Goal: Task Accomplishment & Management: Manage account settings

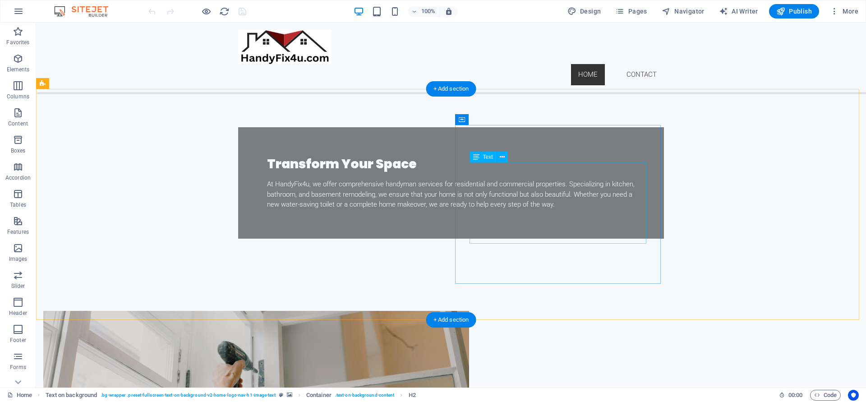
scroll to position [217, 0]
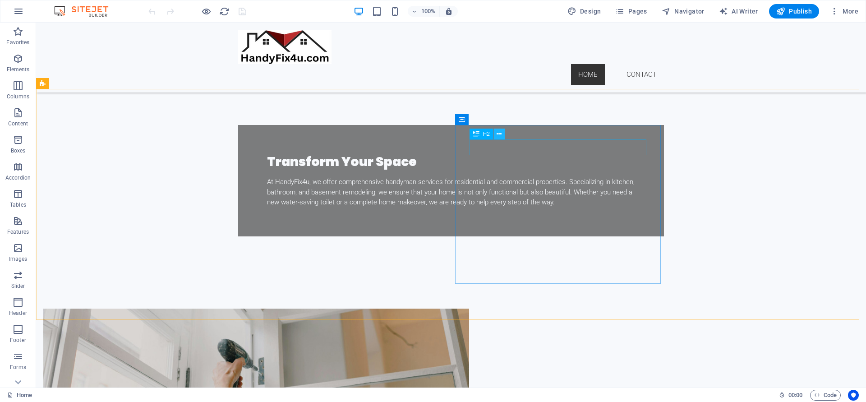
click at [498, 131] on icon at bounding box center [499, 133] width 5 height 9
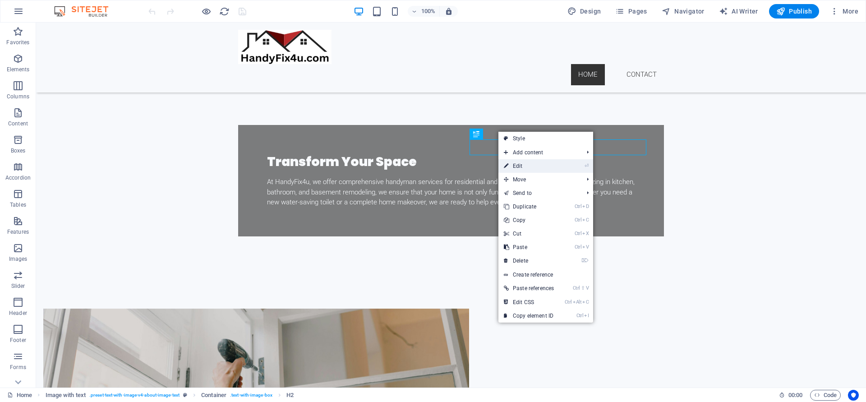
click at [514, 164] on link "⏎ Edit" at bounding box center [528, 166] width 61 height 14
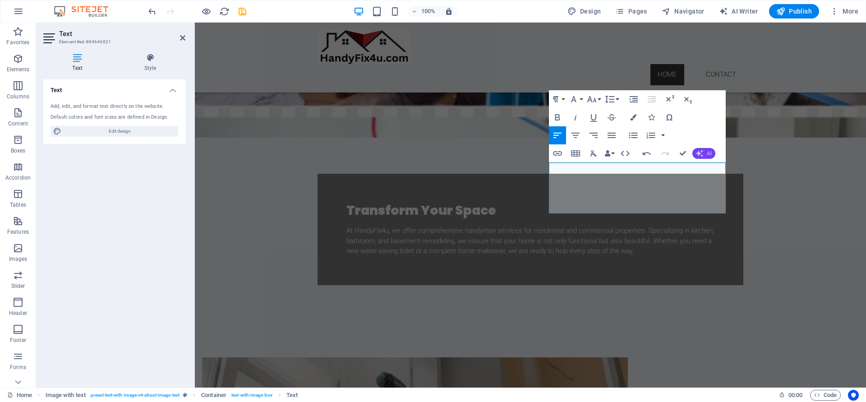
click at [708, 157] on button "AI" at bounding box center [703, 153] width 23 height 11
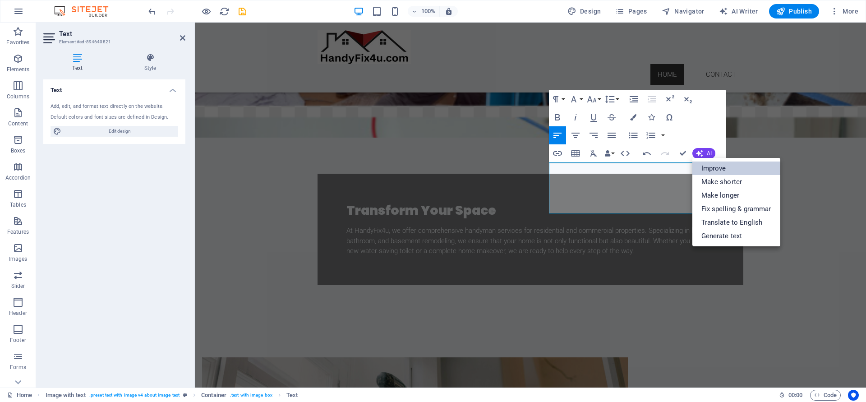
click at [716, 163] on link "Improve" at bounding box center [736, 168] width 88 height 14
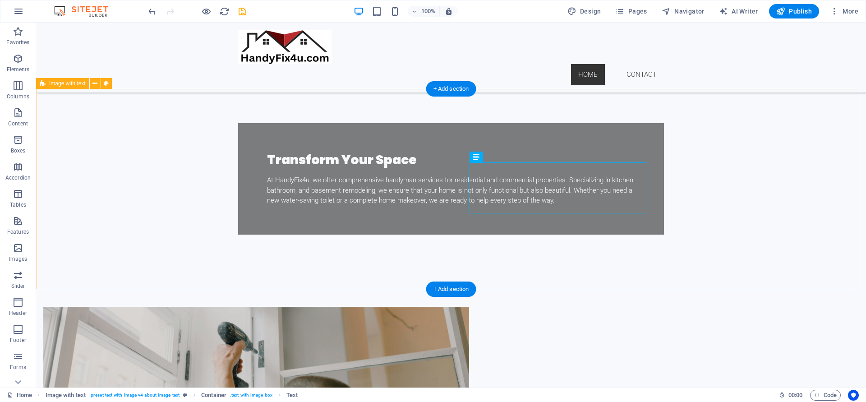
scroll to position [325, 0]
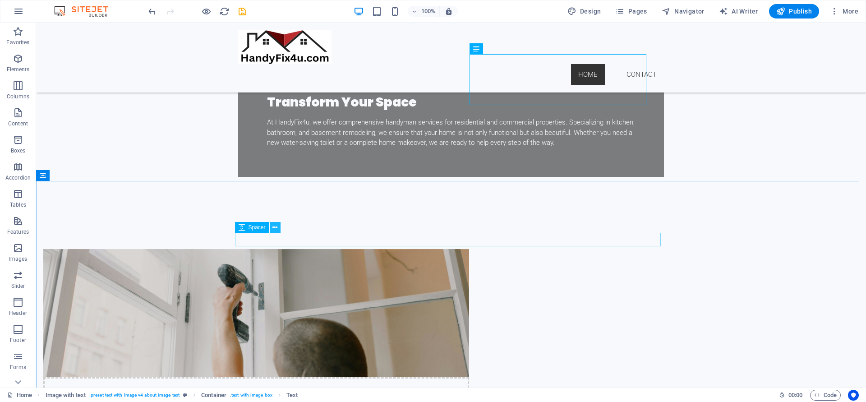
click at [275, 227] on icon at bounding box center [274, 227] width 5 height 9
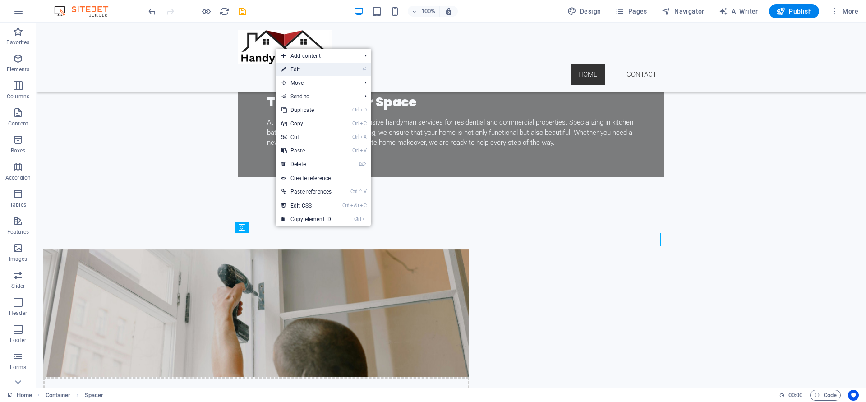
click at [308, 69] on link "⏎ Edit" at bounding box center [306, 70] width 61 height 14
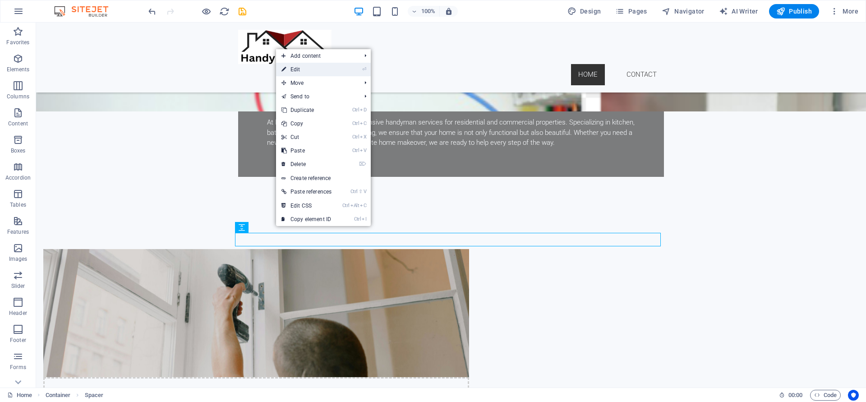
select select "px"
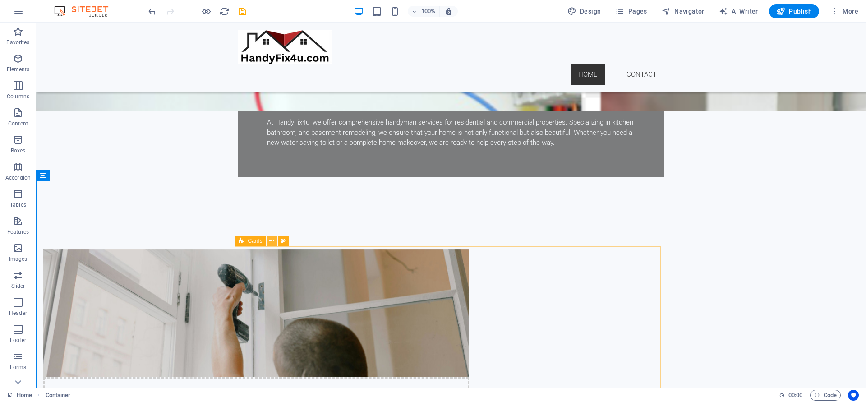
click at [271, 242] on icon at bounding box center [271, 240] width 5 height 9
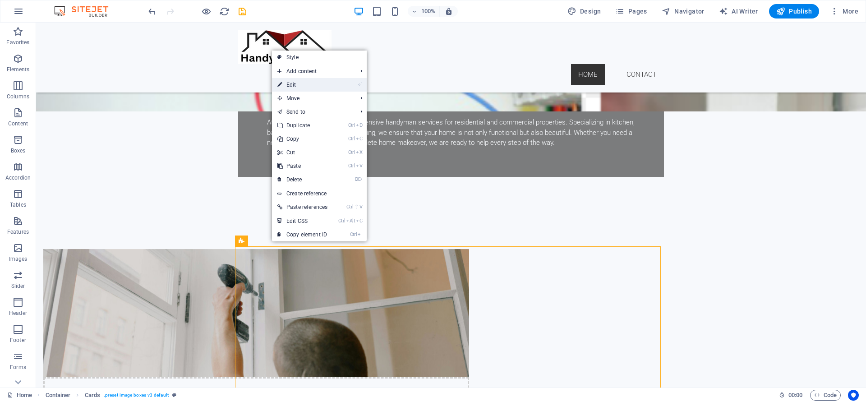
click at [299, 85] on link "⏎ Edit" at bounding box center [302, 85] width 61 height 14
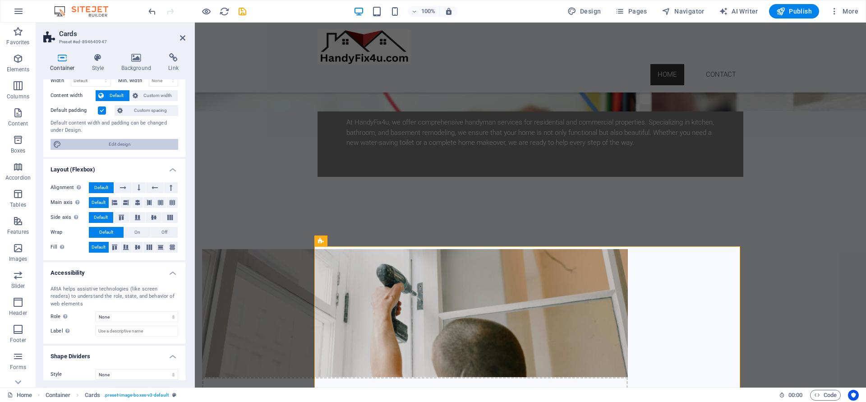
scroll to position [49, 0]
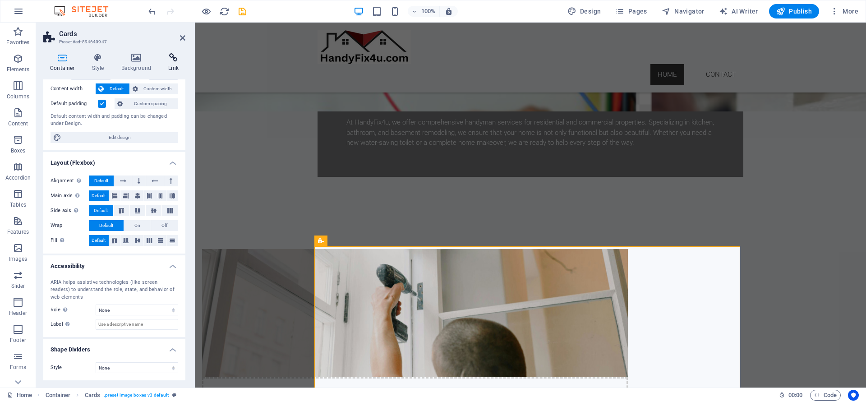
click at [172, 61] on icon at bounding box center [173, 57] width 24 height 9
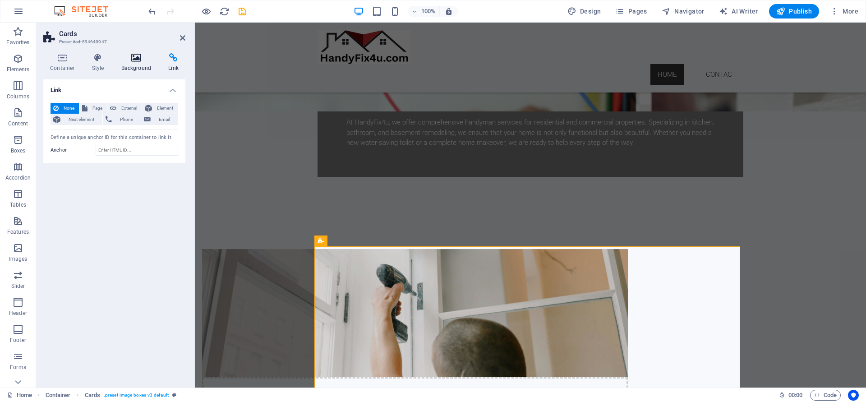
click at [145, 67] on h4 "Background" at bounding box center [138, 62] width 47 height 19
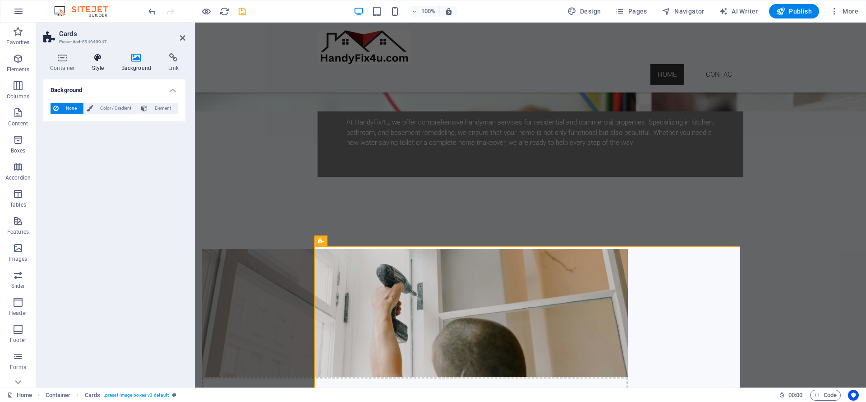
click at [105, 68] on h4 "Style" at bounding box center [99, 62] width 29 height 19
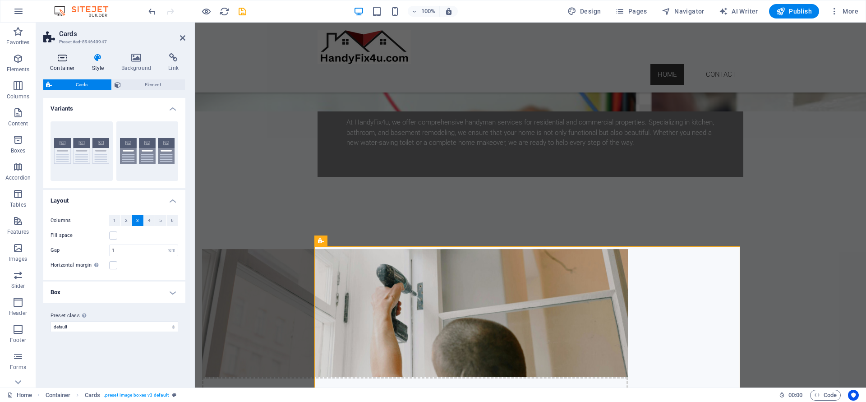
click at [68, 69] on h4 "Container" at bounding box center [64, 62] width 42 height 19
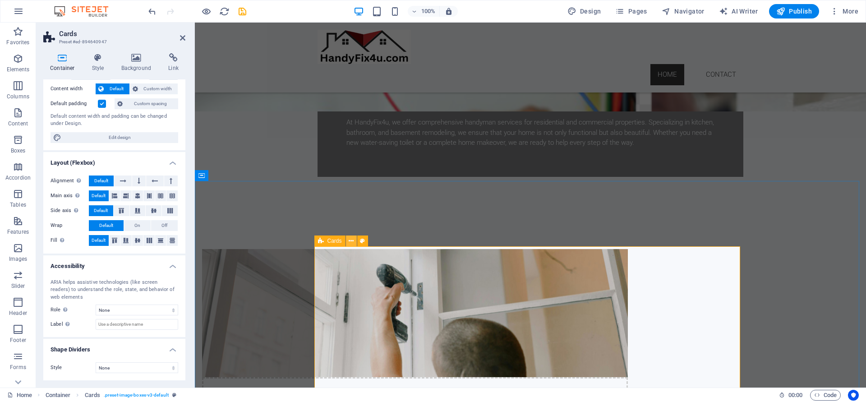
click at [351, 240] on icon at bounding box center [351, 240] width 5 height 9
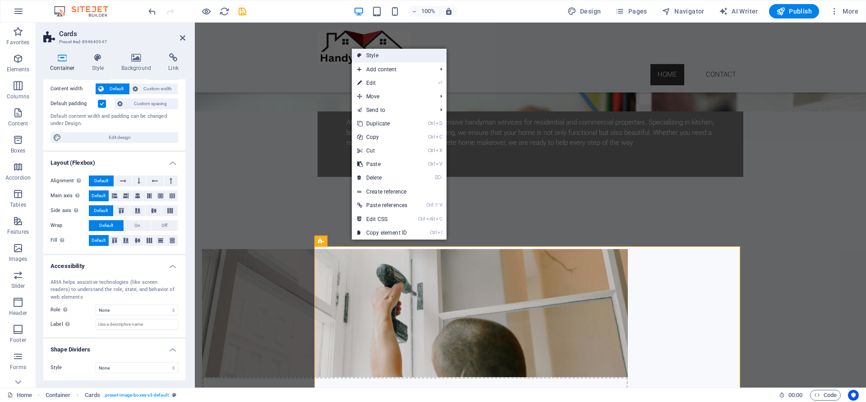
click at [387, 56] on link "Style" at bounding box center [399, 56] width 95 height 14
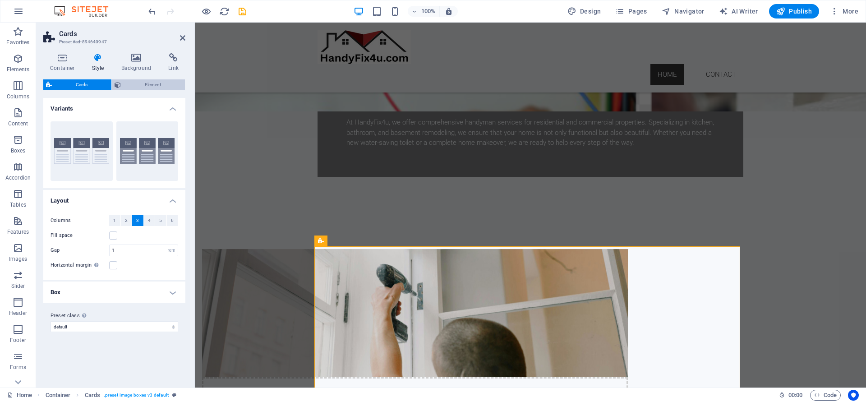
click at [133, 85] on span "Element" at bounding box center [153, 84] width 59 height 11
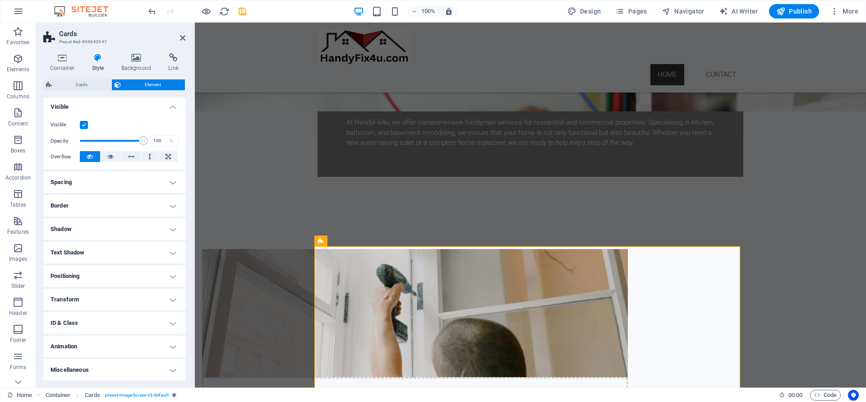
scroll to position [99, 0]
click at [86, 126] on label at bounding box center [84, 124] width 8 height 8
click at [0, 0] on input "Visible" at bounding box center [0, 0] width 0 height 0
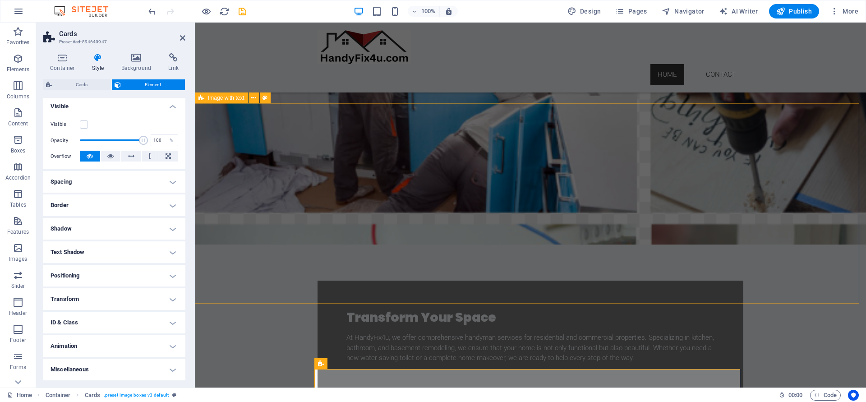
scroll to position [108, 0]
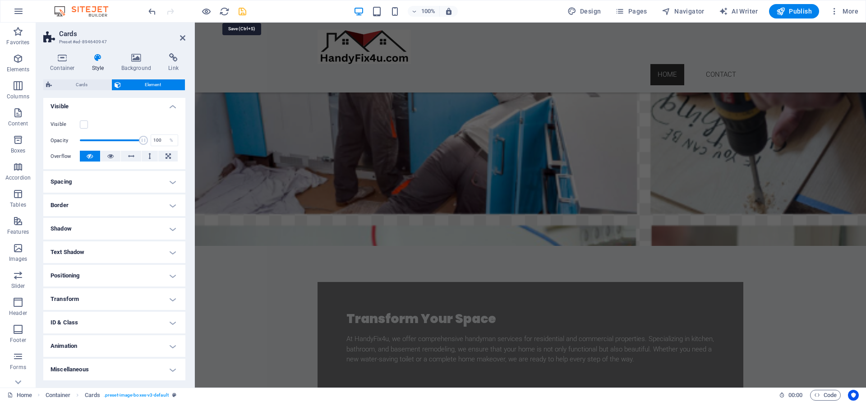
click at [242, 10] on icon "save" at bounding box center [242, 11] width 10 height 10
select select
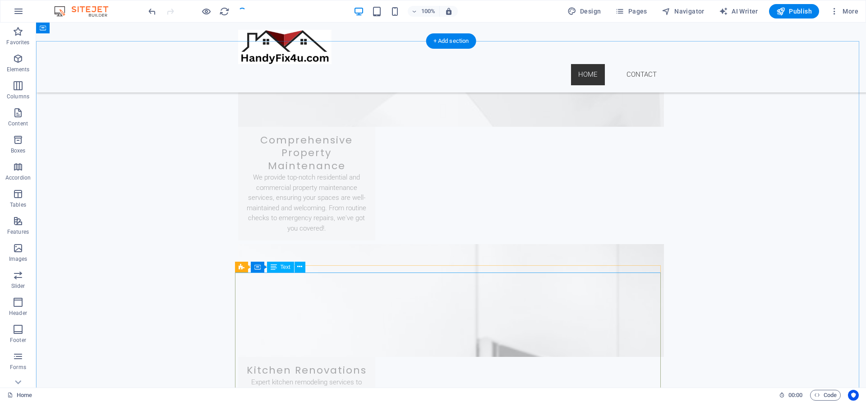
scroll to position [904, 0]
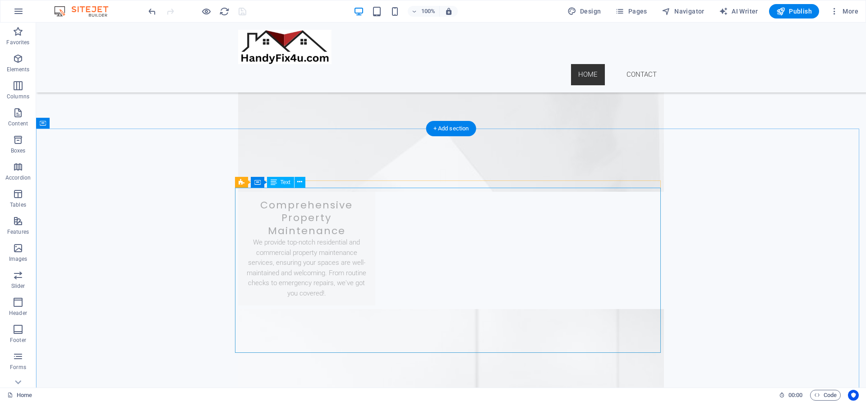
click at [298, 181] on icon at bounding box center [297, 181] width 5 height 9
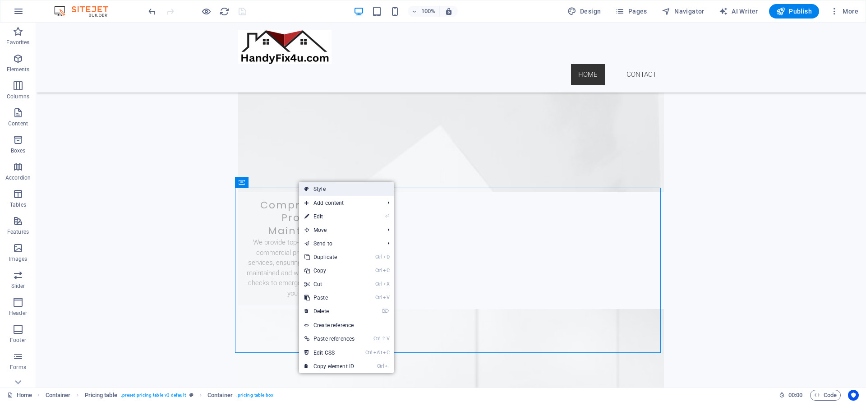
click at [322, 187] on link "Style" at bounding box center [346, 189] width 95 height 14
select select "rem"
select select "px"
select select "preset-pricing-table-v3-default"
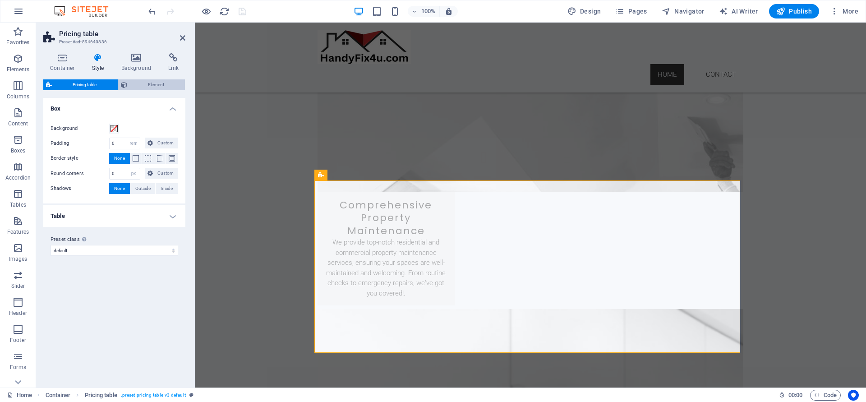
click at [160, 81] on span "Element" at bounding box center [156, 84] width 53 height 11
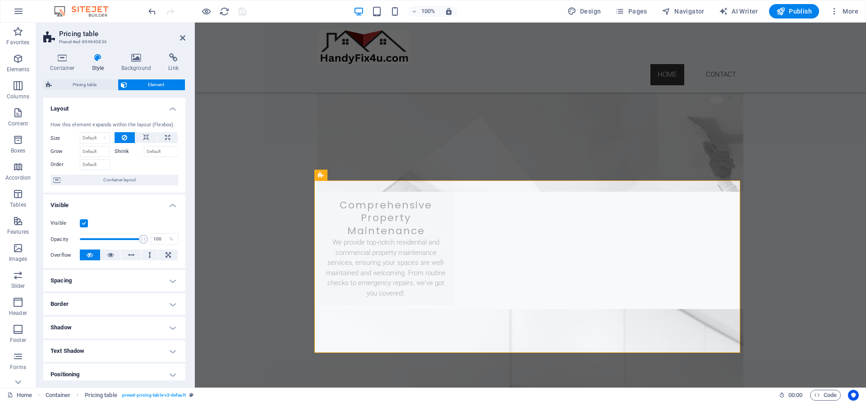
click at [83, 220] on label at bounding box center [84, 223] width 8 height 8
click at [0, 0] on input "Visible" at bounding box center [0, 0] width 0 height 0
click at [244, 11] on icon "save" at bounding box center [242, 11] width 10 height 10
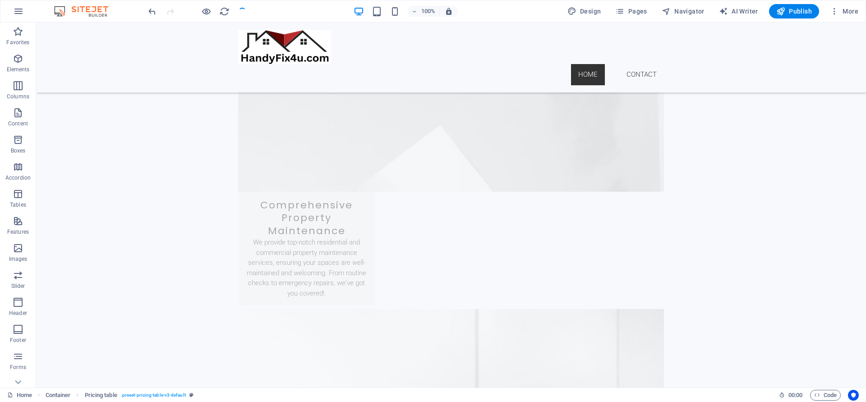
select select
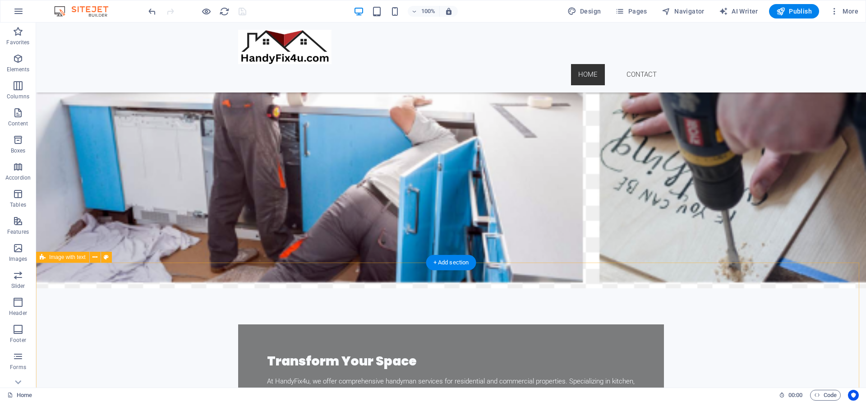
scroll to position [0, 0]
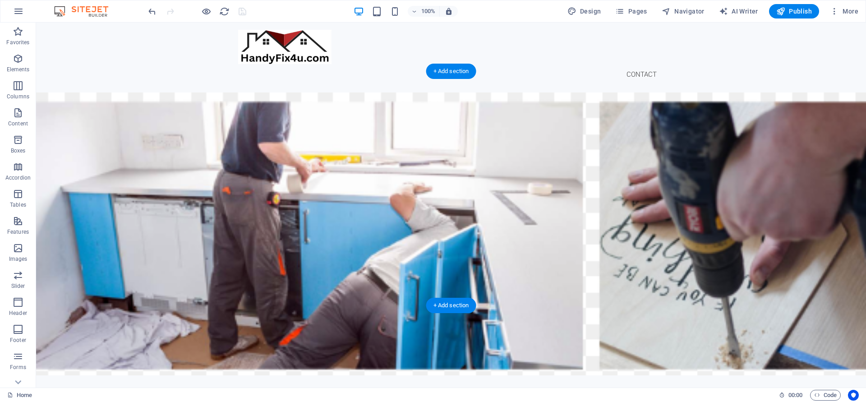
click at [208, 269] on figure at bounding box center [451, 233] width 830 height 283
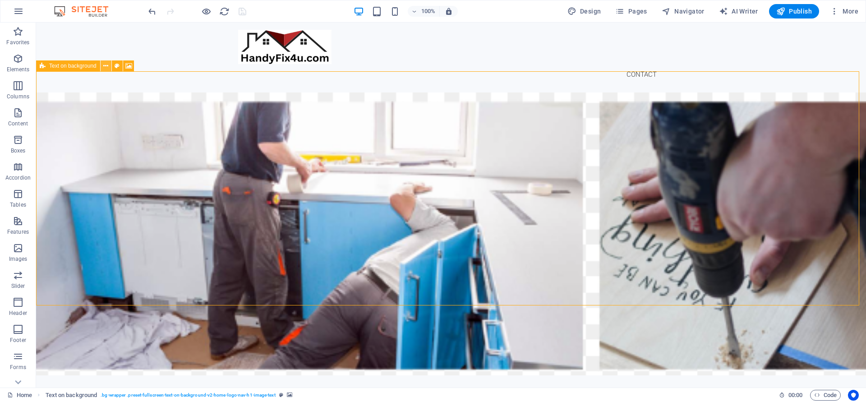
click at [106, 66] on icon at bounding box center [105, 65] width 5 height 9
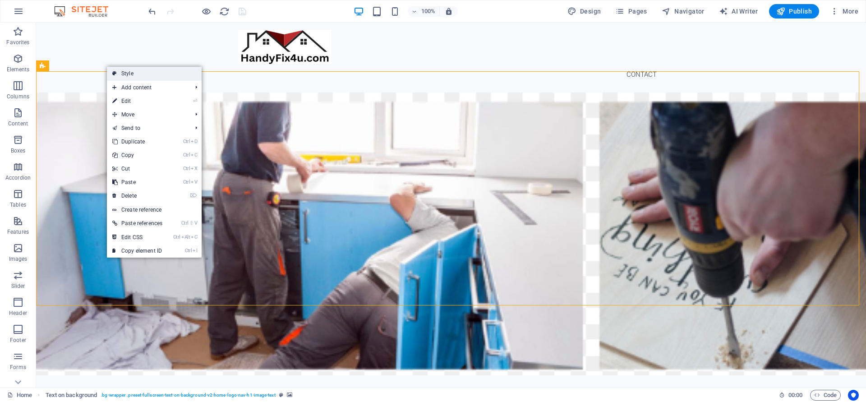
click at [126, 70] on link "Style" at bounding box center [154, 74] width 95 height 14
select select "%"
select select "rem"
select select "px"
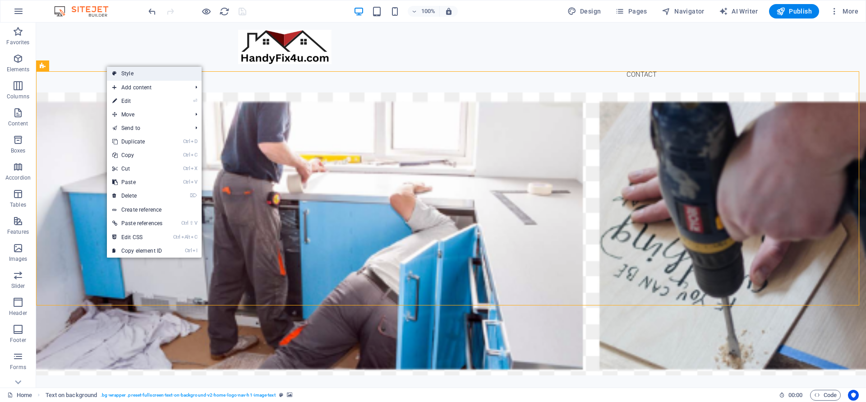
select select "preset-fullscreen-text-on-background-v2-home-logo-nav-h1-image-text"
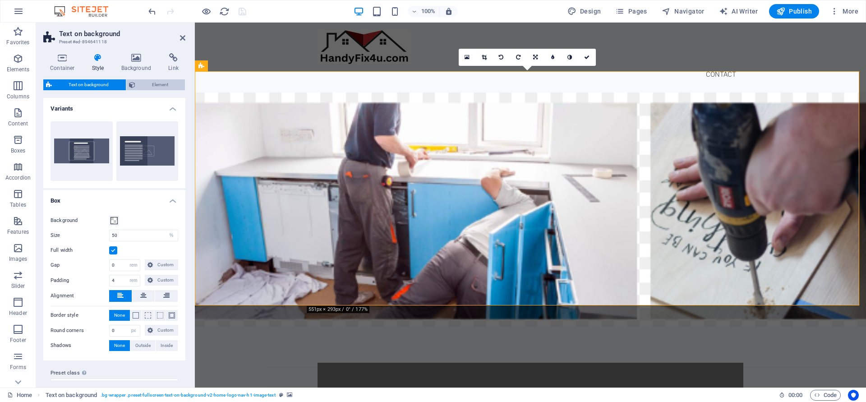
click at [151, 83] on span "Element" at bounding box center [160, 84] width 45 height 11
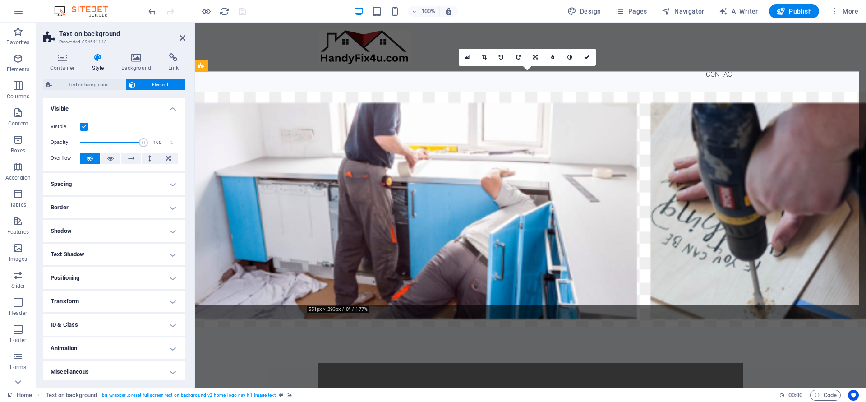
click at [83, 125] on label at bounding box center [84, 127] width 8 height 8
click at [0, 0] on input "Visible" at bounding box center [0, 0] width 0 height 0
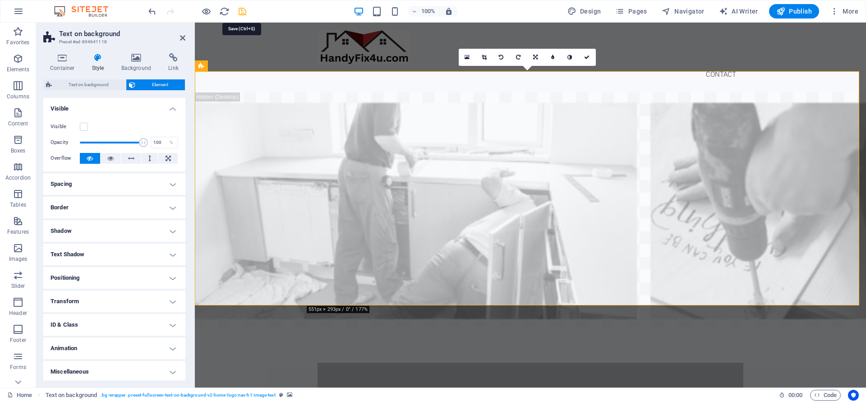
click at [244, 12] on icon "save" at bounding box center [242, 11] width 10 height 10
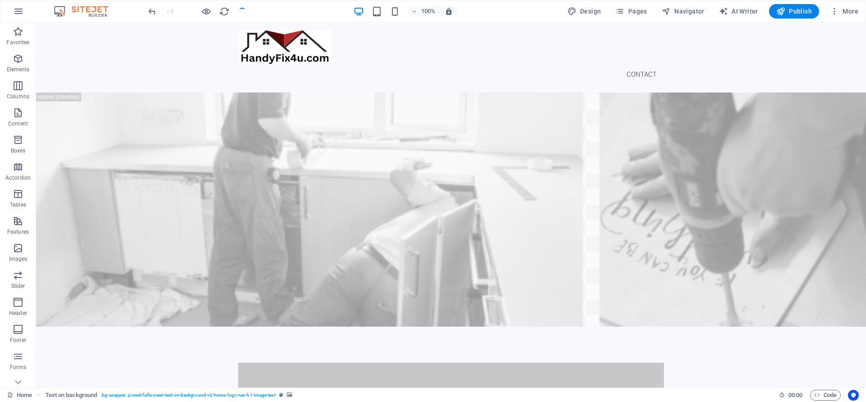
select select
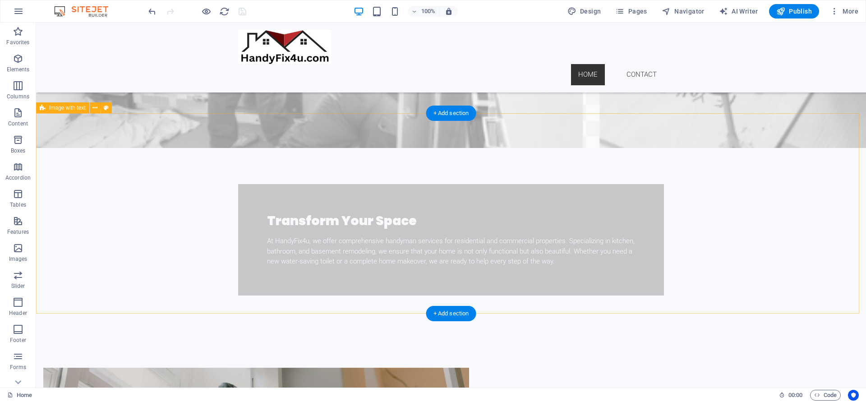
scroll to position [108, 0]
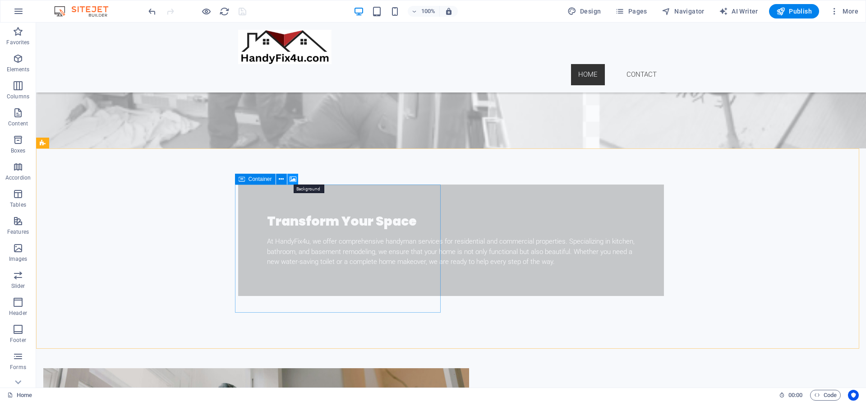
click at [292, 178] on icon at bounding box center [293, 179] width 7 height 9
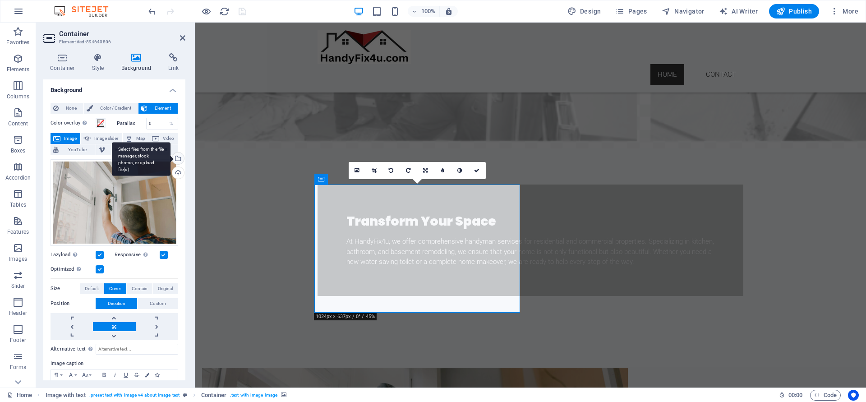
click at [176, 157] on div "Select files from the file manager, stock photos, or upload file(s)" at bounding box center [178, 159] width 14 height 14
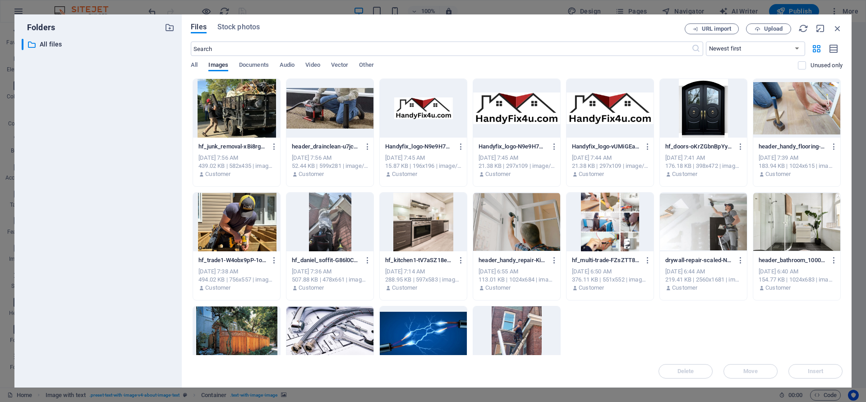
click at [349, 115] on div at bounding box center [329, 108] width 87 height 59
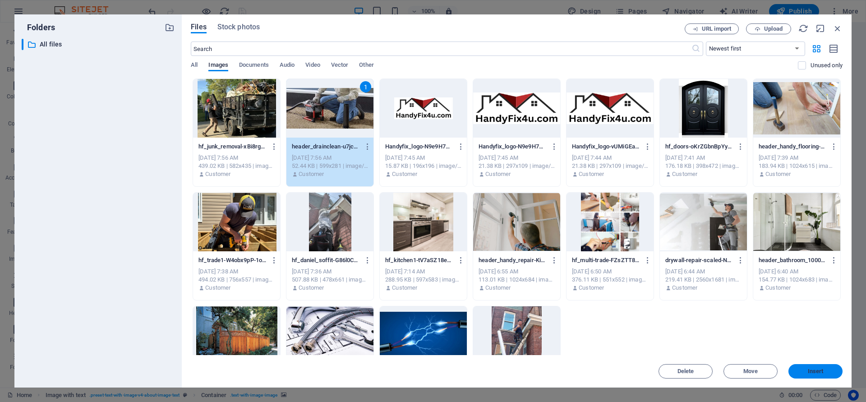
click at [819, 372] on span "Insert" at bounding box center [816, 371] width 16 height 5
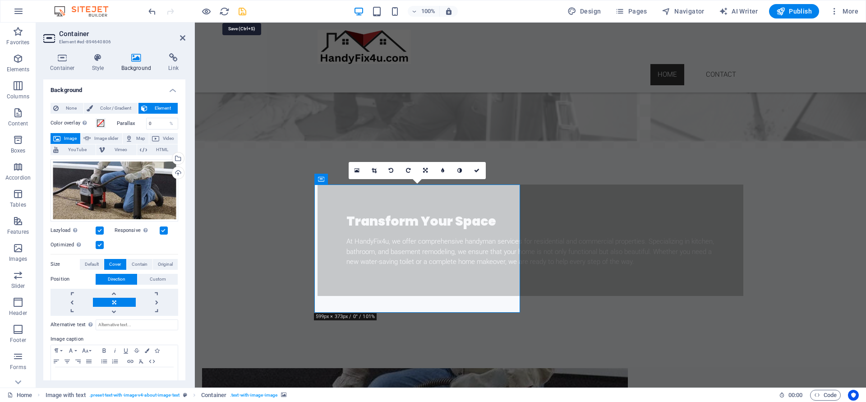
click at [241, 9] on icon "save" at bounding box center [242, 11] width 10 height 10
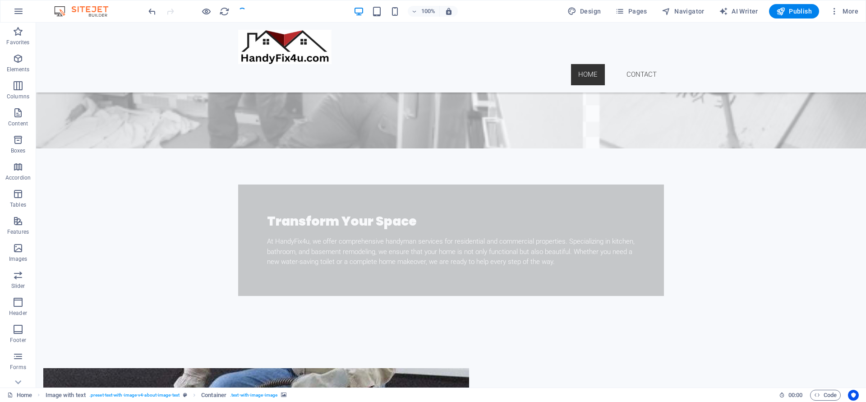
select select
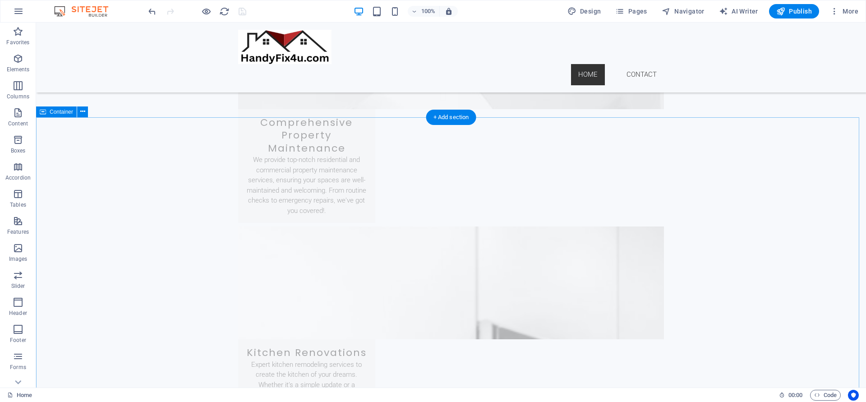
scroll to position [1083, 0]
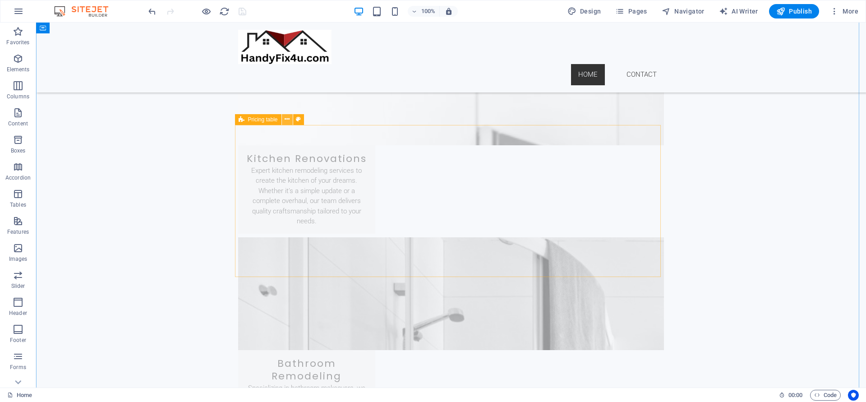
click at [291, 120] on button at bounding box center [287, 119] width 11 height 11
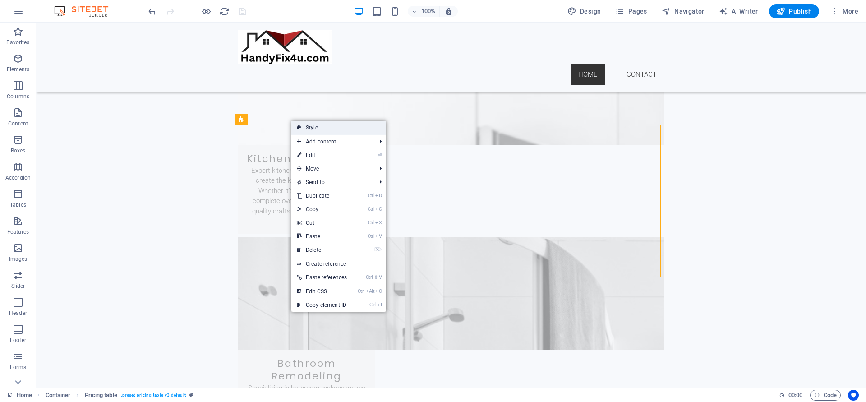
drag, startPoint x: 306, startPoint y: 128, endPoint x: 111, endPoint y: 105, distance: 197.1
click at [306, 128] on link "Style" at bounding box center [338, 128] width 95 height 14
select select "rem"
select select "px"
select select "preset-pricing-table-v3-default"
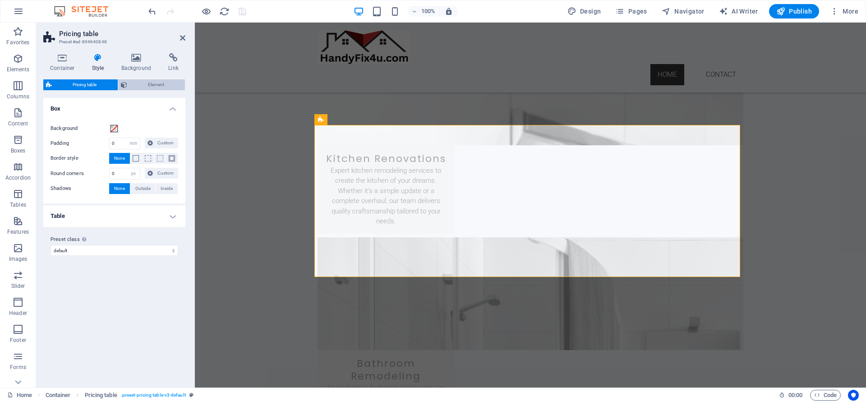
click at [165, 81] on span "Element" at bounding box center [156, 84] width 53 height 11
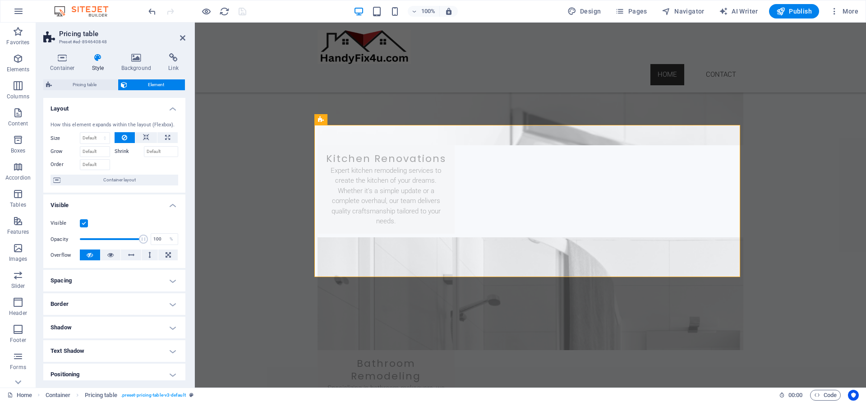
click at [82, 223] on label at bounding box center [84, 223] width 8 height 8
click at [0, 0] on input "Visible" at bounding box center [0, 0] width 0 height 0
click at [245, 8] on icon "save" at bounding box center [242, 11] width 10 height 10
select select
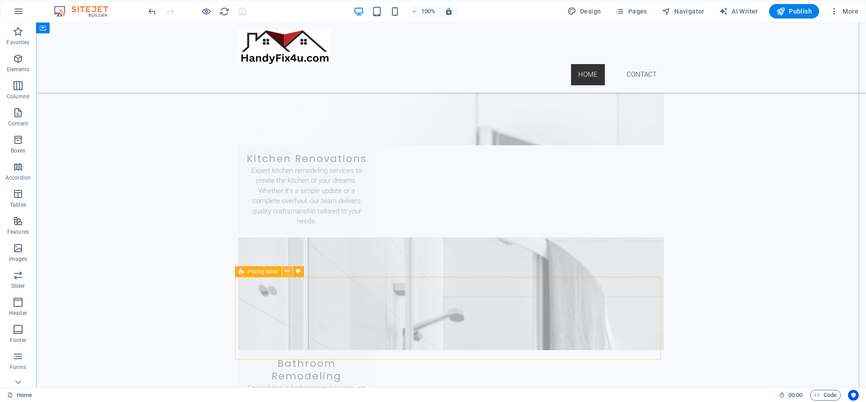
click at [290, 272] on icon at bounding box center [287, 271] width 5 height 9
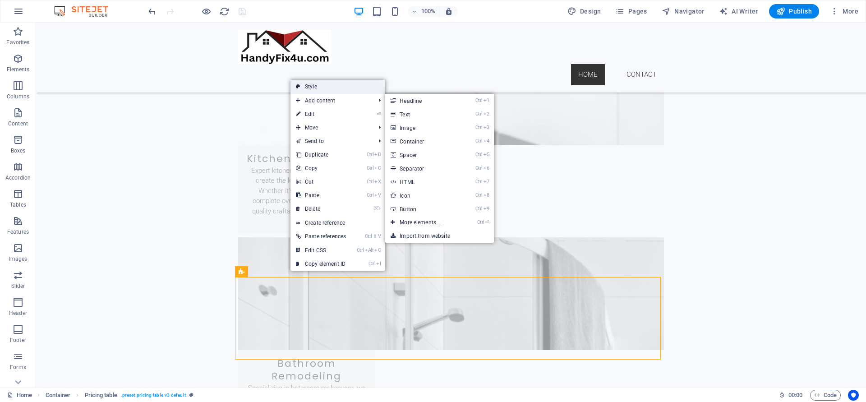
click at [327, 85] on link "Style" at bounding box center [338, 87] width 95 height 14
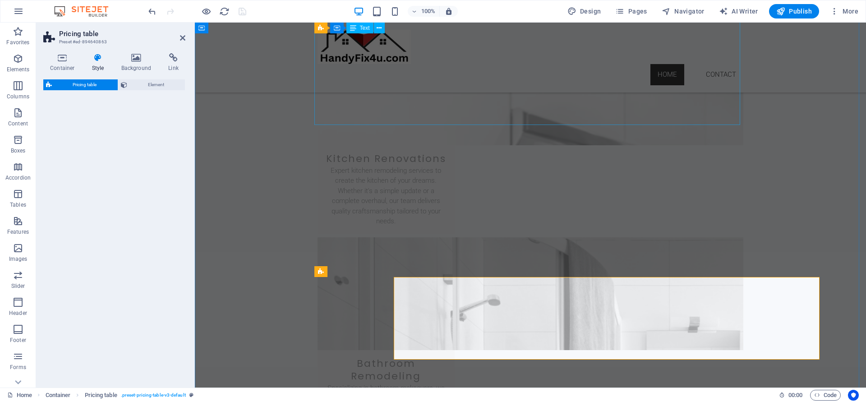
select select "rem"
select select "px"
select select "preset-pricing-table-v3-default"
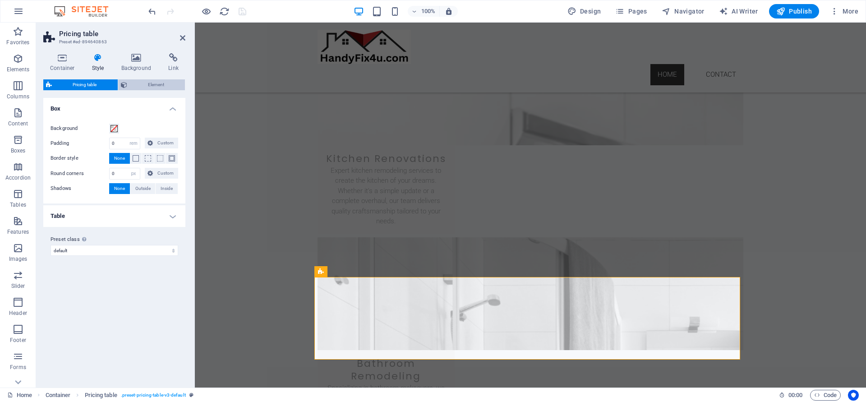
click at [157, 84] on span "Element" at bounding box center [156, 84] width 53 height 11
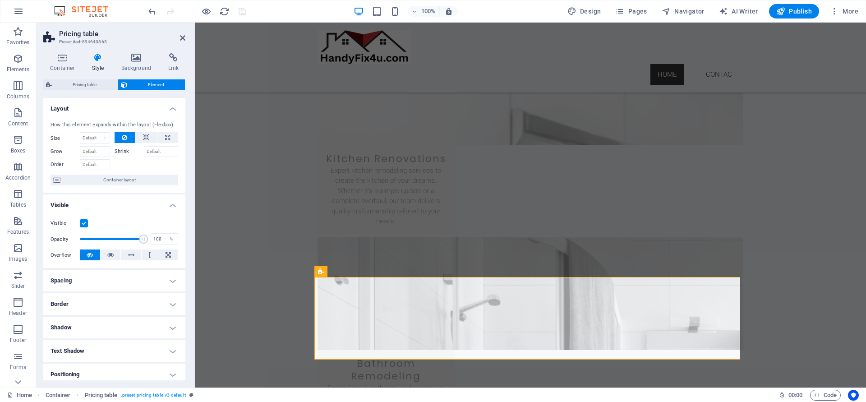
click at [84, 224] on label at bounding box center [84, 223] width 8 height 8
click at [0, 0] on input "Visible" at bounding box center [0, 0] width 0 height 0
click at [239, 14] on icon "save" at bounding box center [242, 11] width 10 height 10
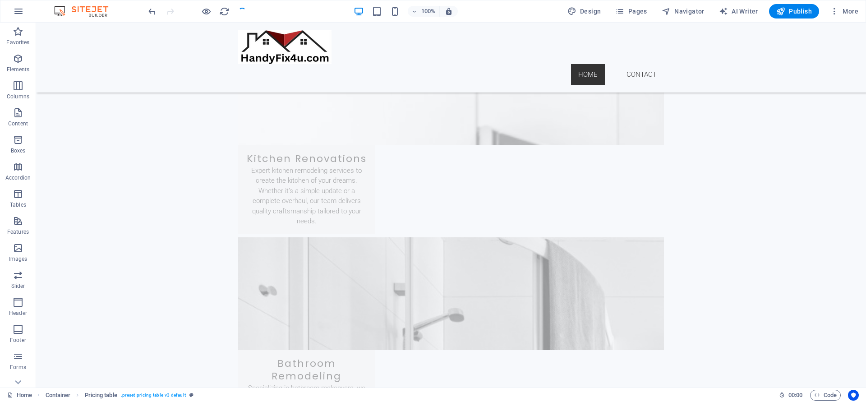
select select
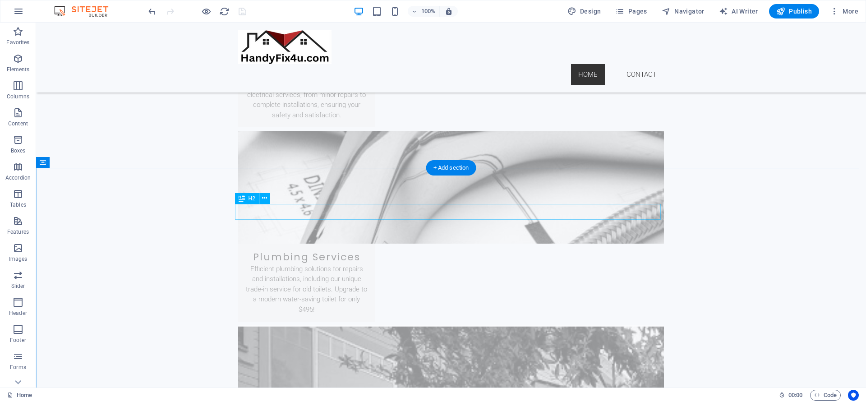
scroll to position [1588, 0]
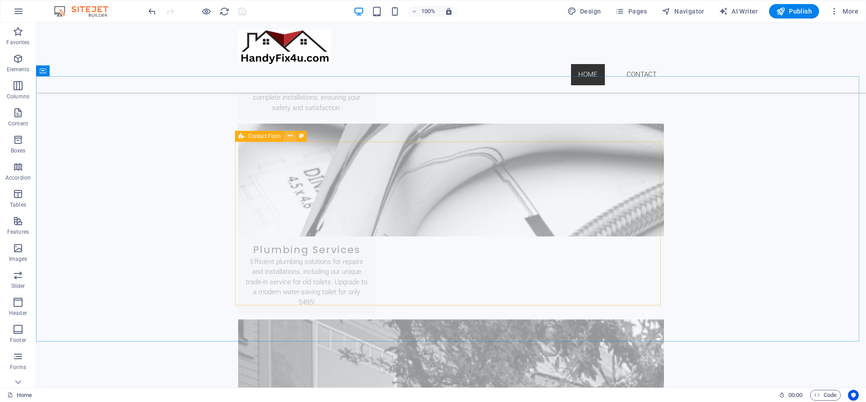
click at [289, 137] on icon at bounding box center [290, 135] width 5 height 9
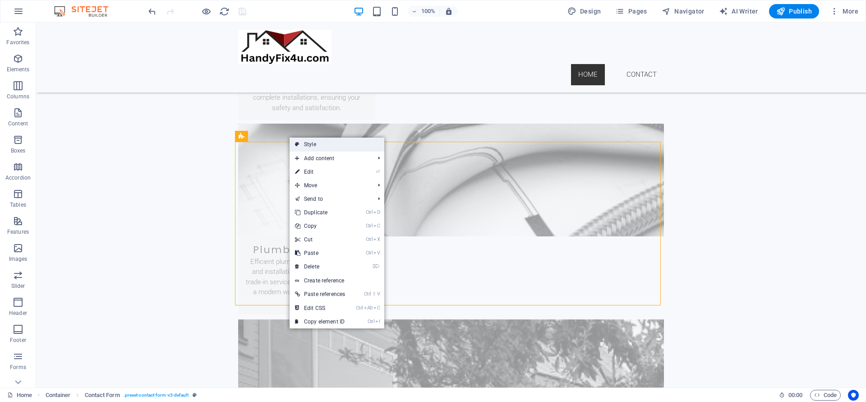
drag, startPoint x: 307, startPoint y: 143, endPoint x: 112, endPoint y: 120, distance: 196.2
click at [307, 143] on link "Style" at bounding box center [337, 145] width 95 height 14
select select "rem"
select select "preset-contact-form-v3-default"
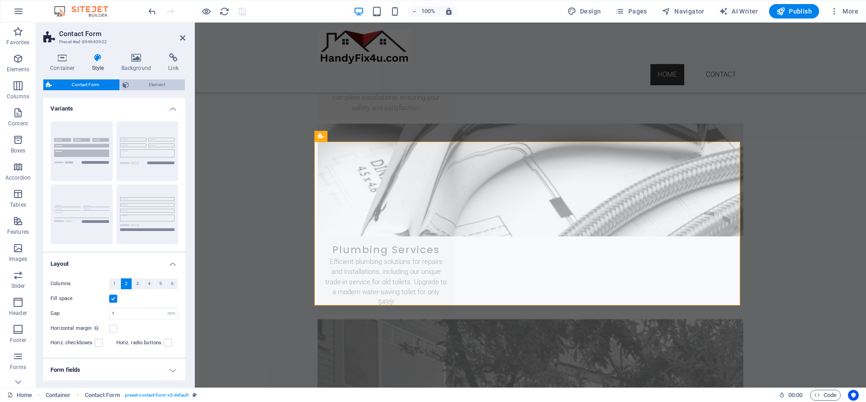
click at [159, 87] on span "Element" at bounding box center [157, 84] width 51 height 11
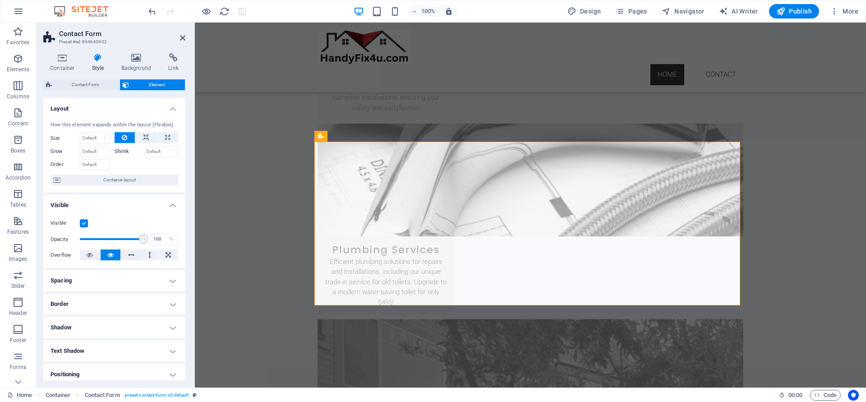
click at [80, 225] on label at bounding box center [84, 223] width 8 height 8
click at [0, 0] on input "Visible" at bounding box center [0, 0] width 0 height 0
click at [244, 13] on icon "save" at bounding box center [242, 11] width 10 height 10
select select
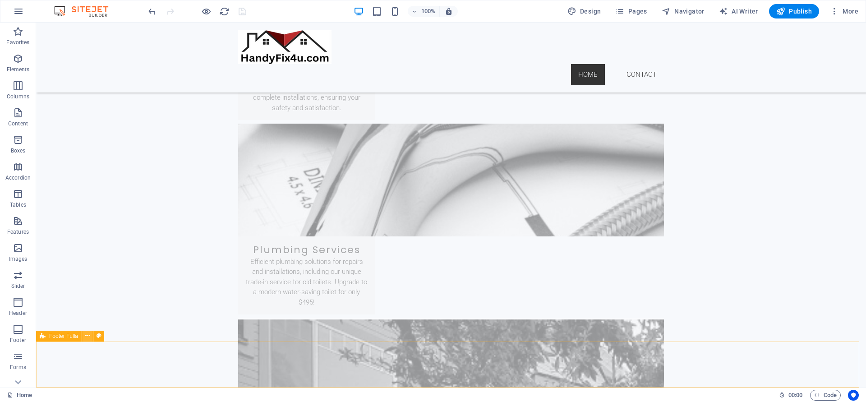
click at [90, 337] on icon at bounding box center [87, 335] width 5 height 9
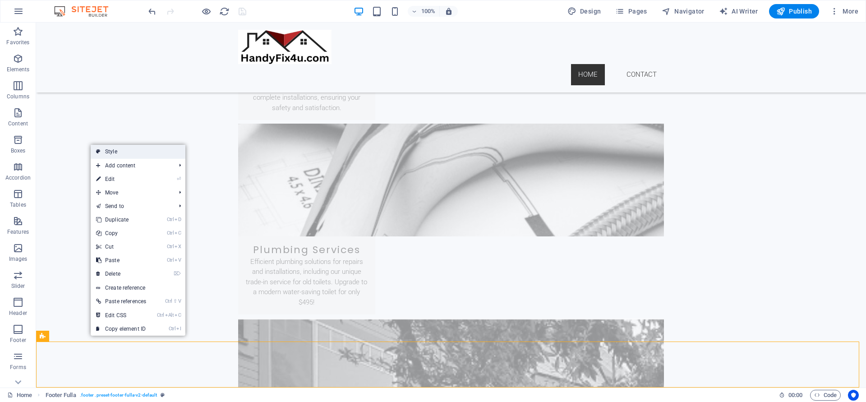
click at [127, 153] on link "Style" at bounding box center [138, 152] width 95 height 14
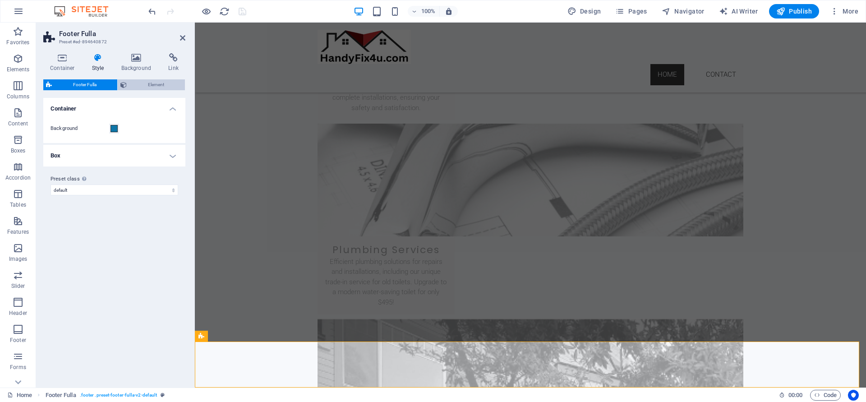
click at [145, 81] on span "Element" at bounding box center [155, 84] width 53 height 11
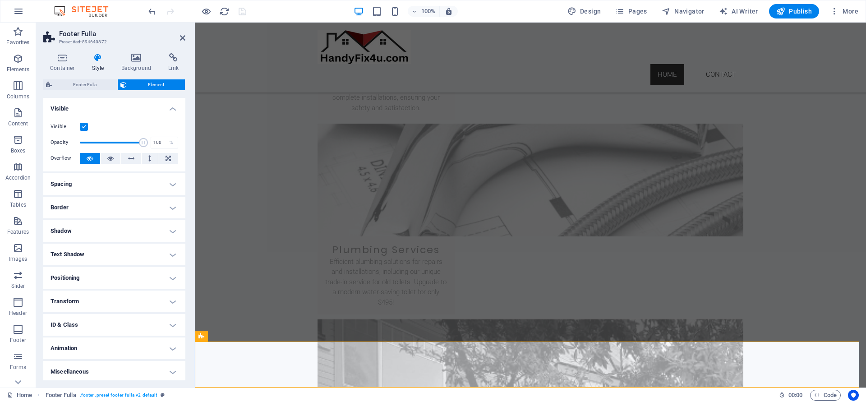
click at [85, 127] on label at bounding box center [84, 127] width 8 height 8
click at [0, 0] on input "Visible" at bounding box center [0, 0] width 0 height 0
click at [245, 12] on icon "save" at bounding box center [242, 11] width 10 height 10
select select
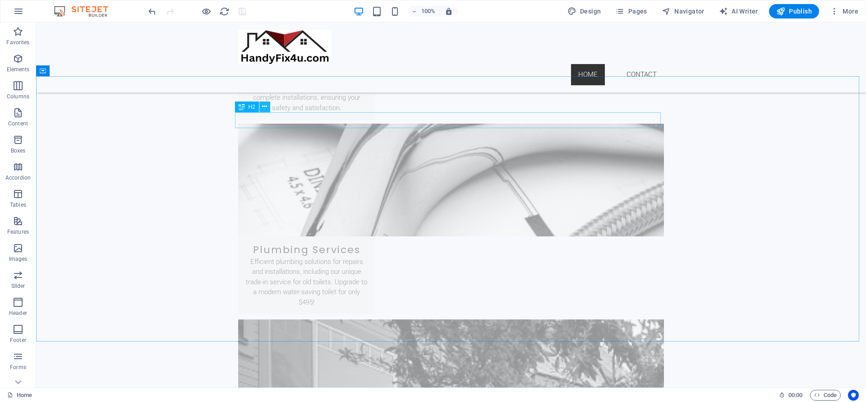
click at [263, 107] on icon at bounding box center [264, 106] width 5 height 9
click at [263, 106] on icon at bounding box center [264, 106] width 5 height 9
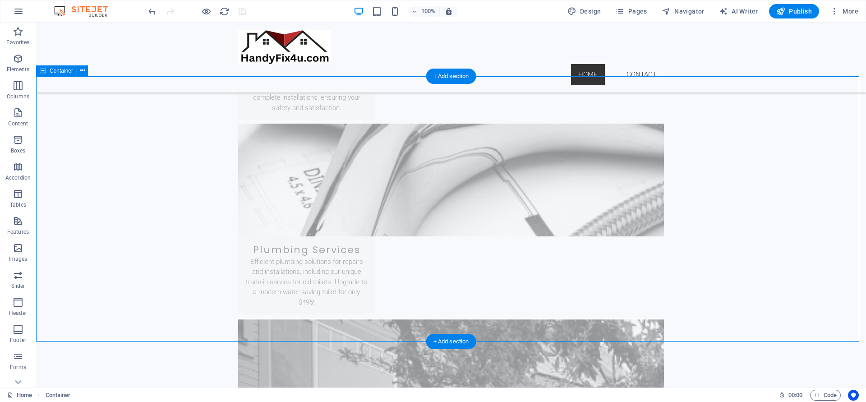
scroll to position [1480, 0]
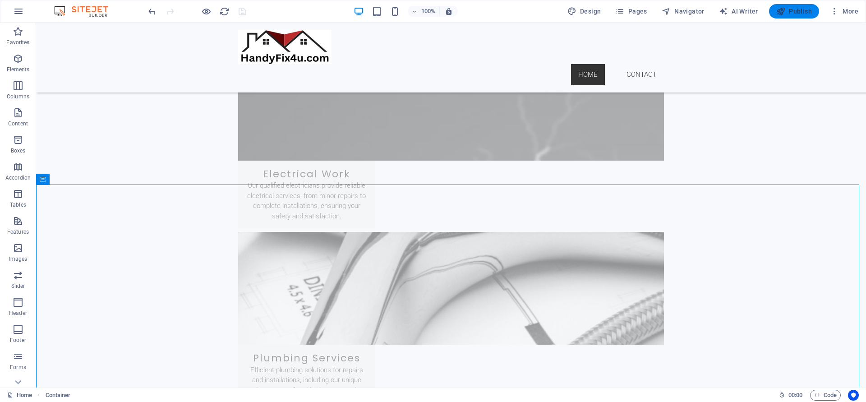
click at [787, 10] on span "Publish" at bounding box center [794, 11] width 36 height 9
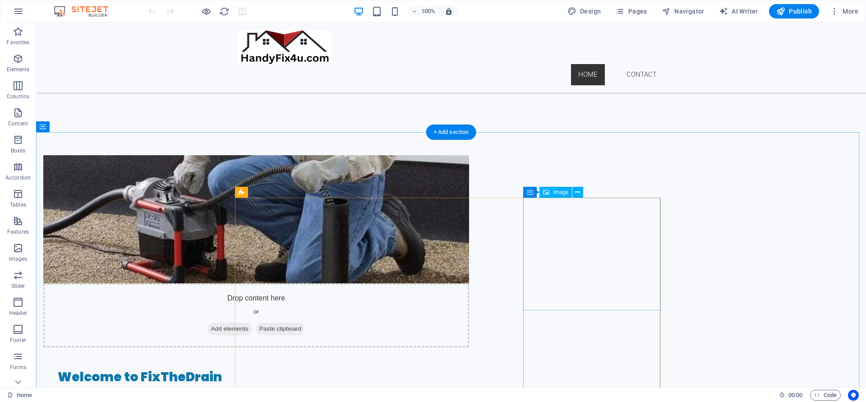
scroll to position [325, 0]
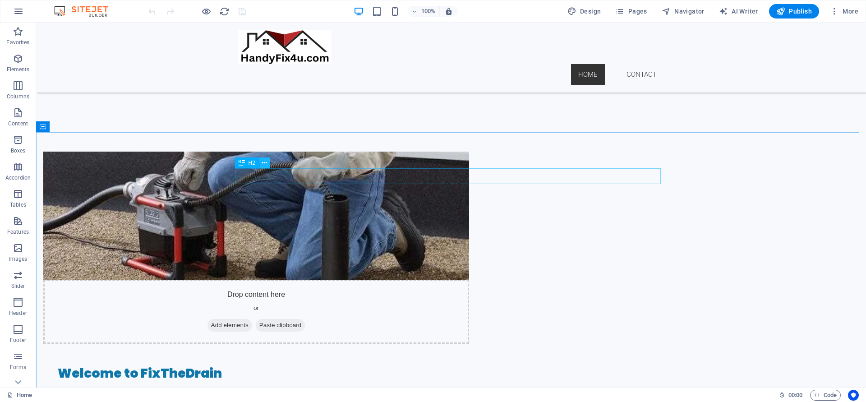
click at [266, 161] on icon at bounding box center [264, 162] width 5 height 9
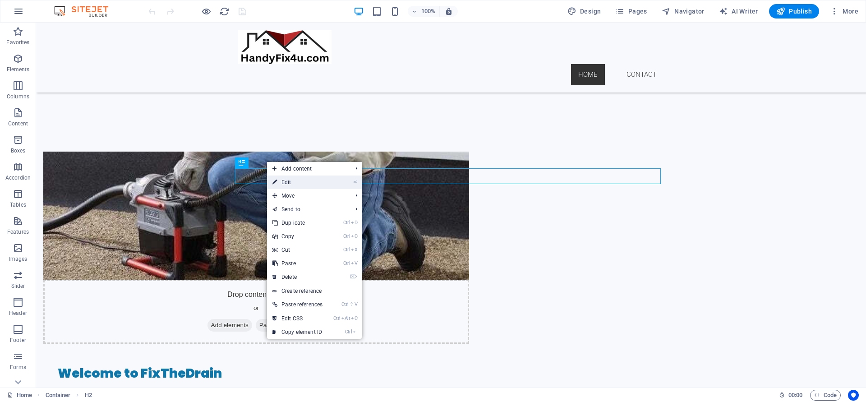
drag, startPoint x: 283, startPoint y: 181, endPoint x: 88, endPoint y: 158, distance: 196.2
click at [283, 181] on link "⏎ Edit" at bounding box center [297, 182] width 61 height 14
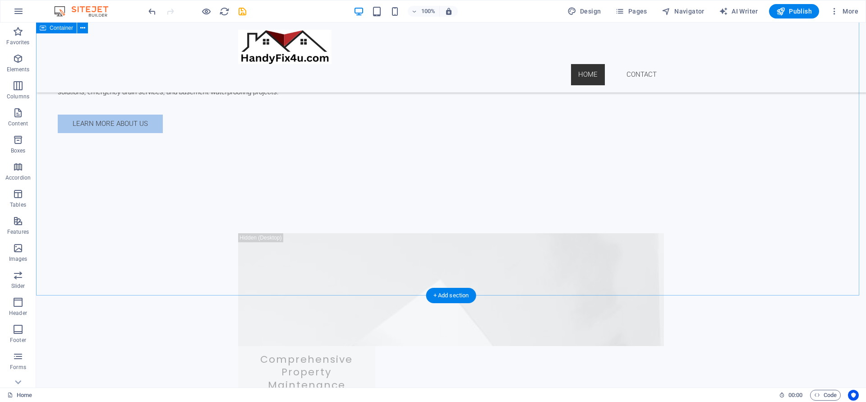
scroll to position [758, 0]
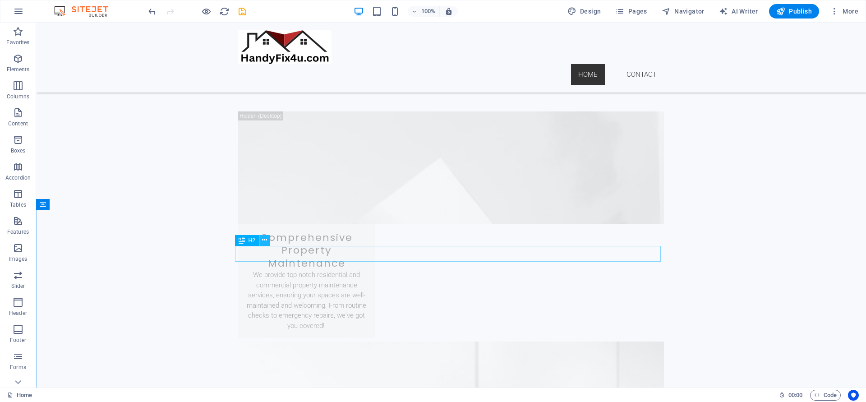
click at [263, 242] on icon at bounding box center [264, 239] width 5 height 9
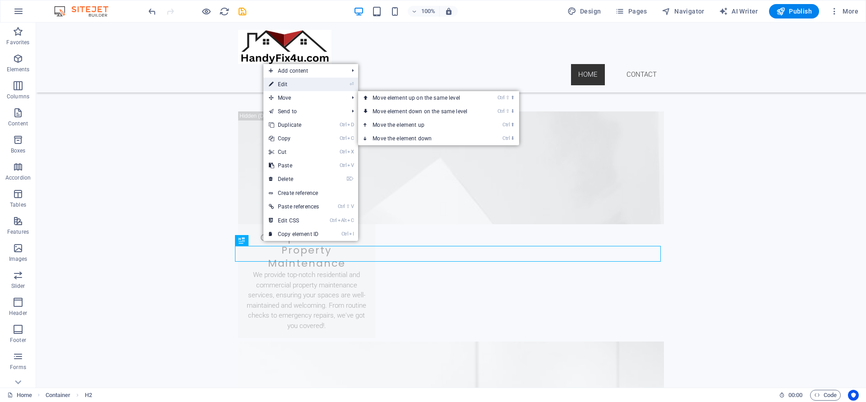
click at [291, 84] on link "⏎ Edit" at bounding box center [293, 85] width 61 height 14
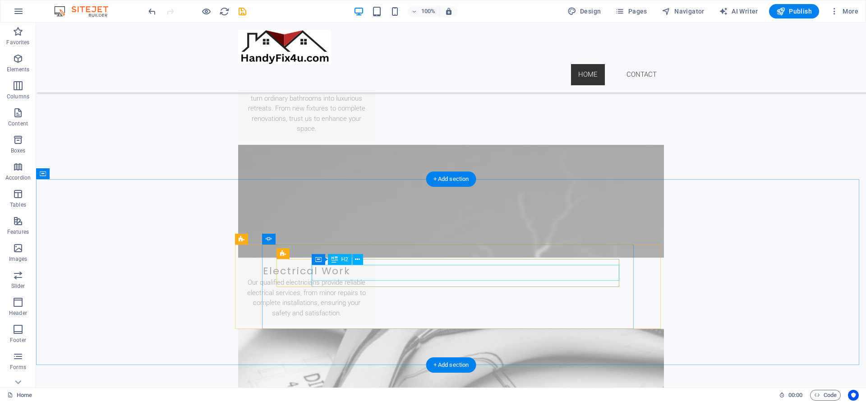
scroll to position [1407, 0]
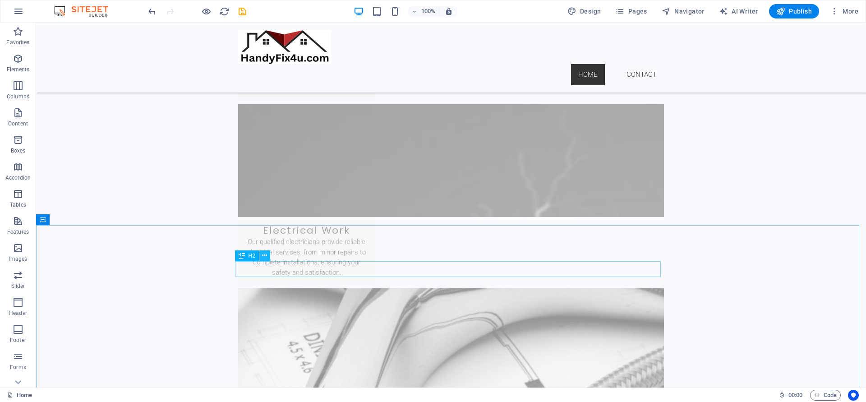
click at [263, 255] on icon at bounding box center [264, 255] width 5 height 9
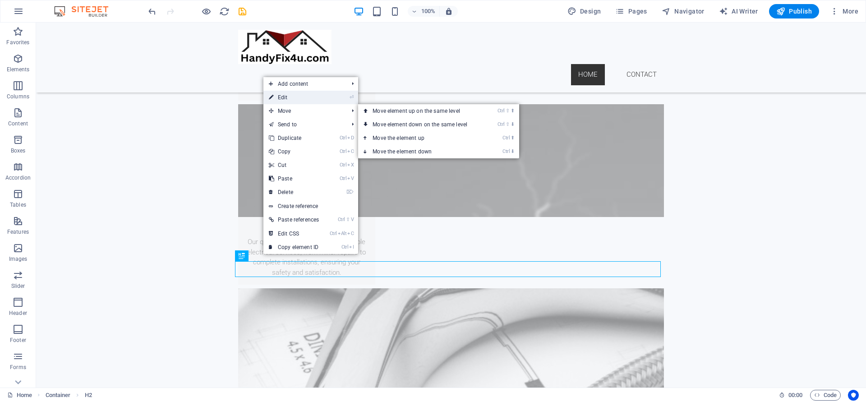
click at [293, 99] on link "⏎ Edit" at bounding box center [293, 98] width 61 height 14
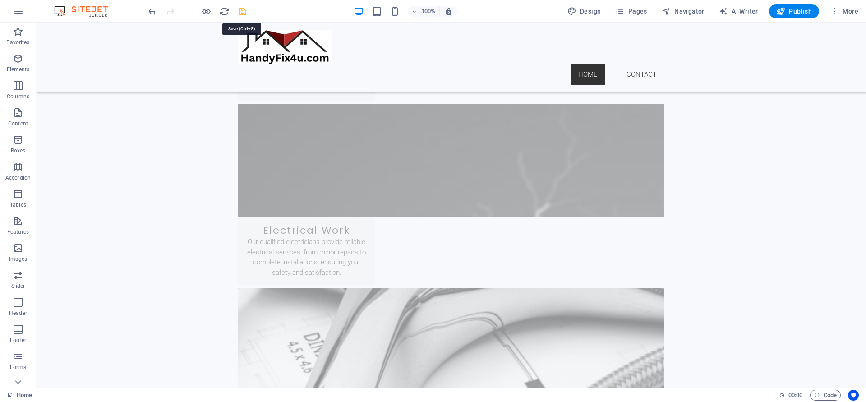
click at [243, 15] on icon "save" at bounding box center [242, 11] width 10 height 10
select select
click at [793, 8] on span "Publish" at bounding box center [794, 11] width 36 height 9
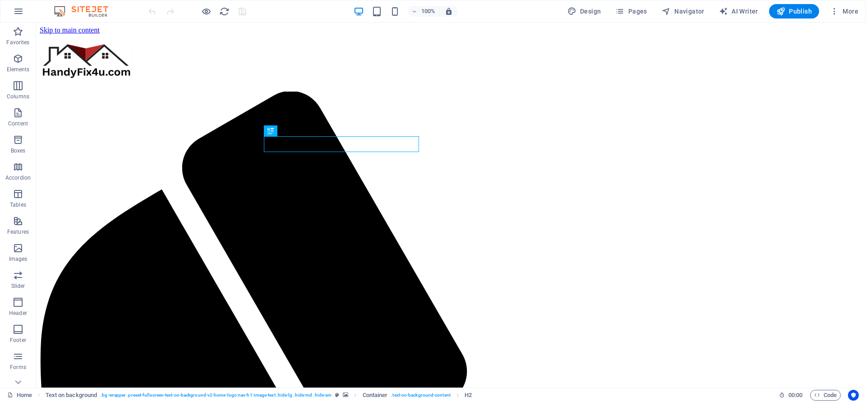
scroll to position [162, 0]
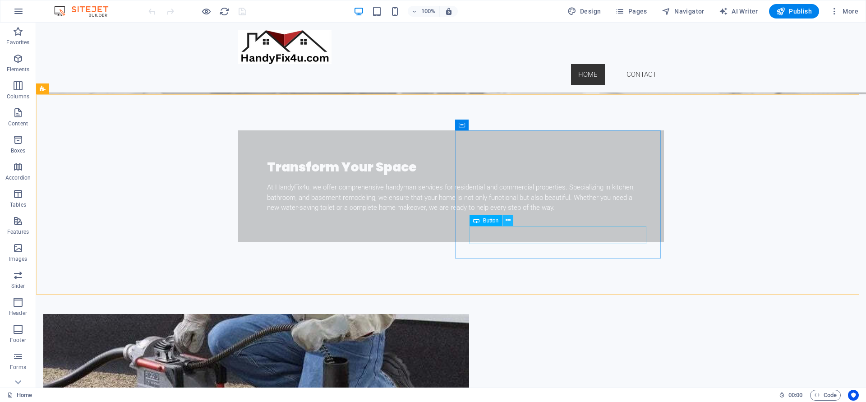
click at [506, 220] on icon at bounding box center [508, 220] width 5 height 9
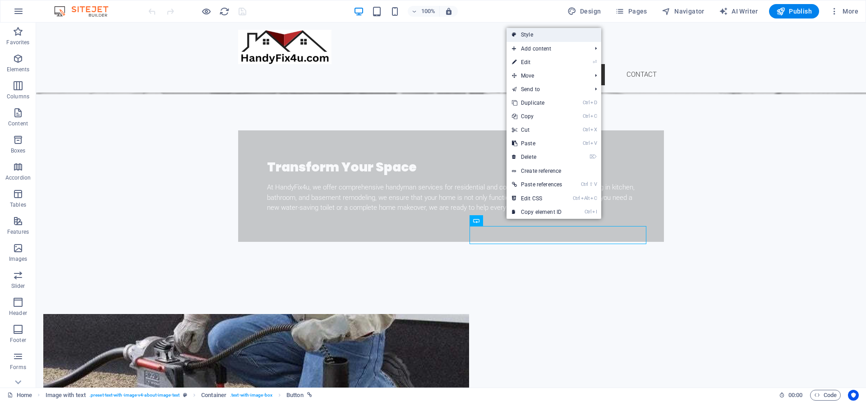
click at [555, 36] on link "Style" at bounding box center [554, 35] width 95 height 14
select select "rem"
select select "px"
select select "preset-text-with-image-v4-about-image-text"
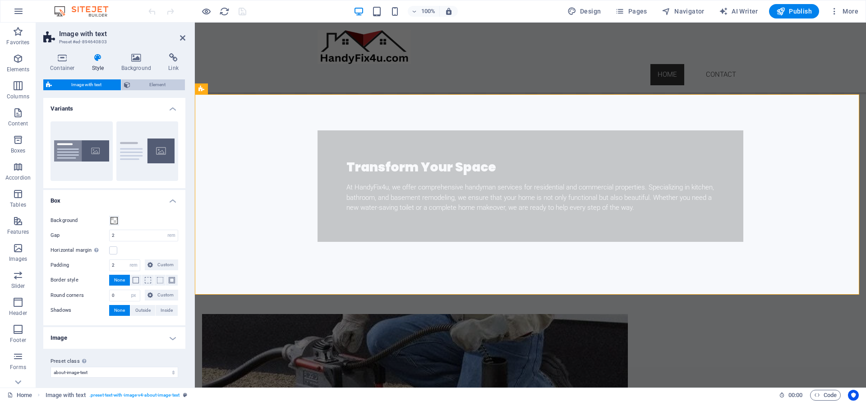
click at [154, 84] on span "Element" at bounding box center [158, 84] width 50 height 11
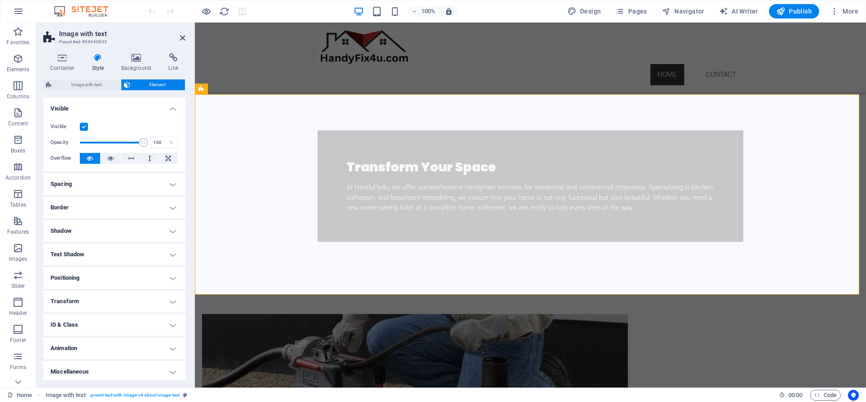
click at [85, 123] on label at bounding box center [84, 127] width 8 height 8
click at [0, 0] on input "Visible" at bounding box center [0, 0] width 0 height 0
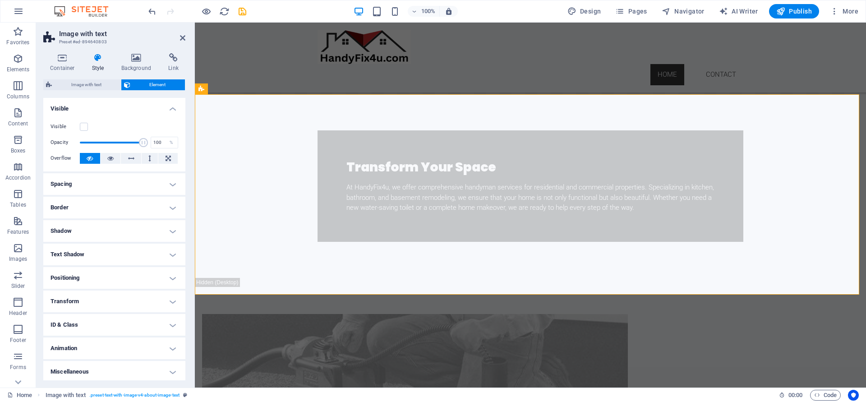
click at [244, 17] on div at bounding box center [197, 11] width 101 height 14
click at [242, 14] on icon "save" at bounding box center [242, 11] width 10 height 10
select select
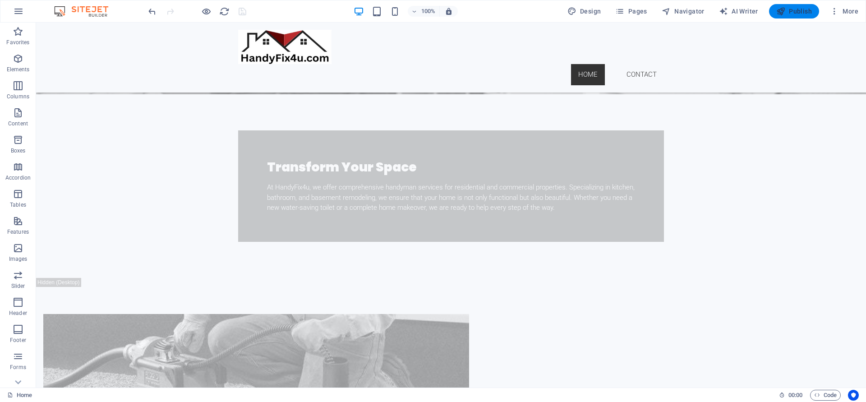
click at [811, 12] on span "Publish" at bounding box center [794, 11] width 36 height 9
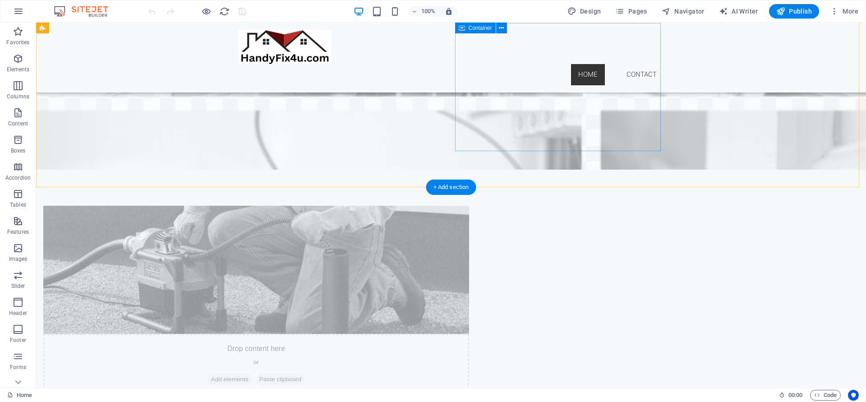
scroll to position [162, 0]
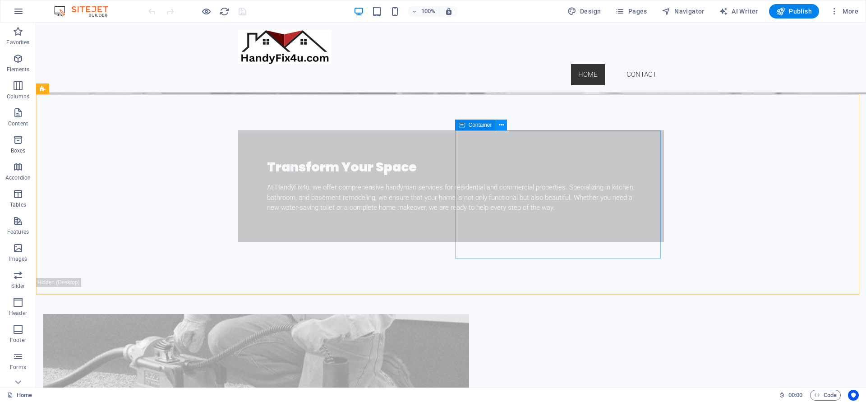
click at [503, 125] on icon at bounding box center [501, 124] width 5 height 9
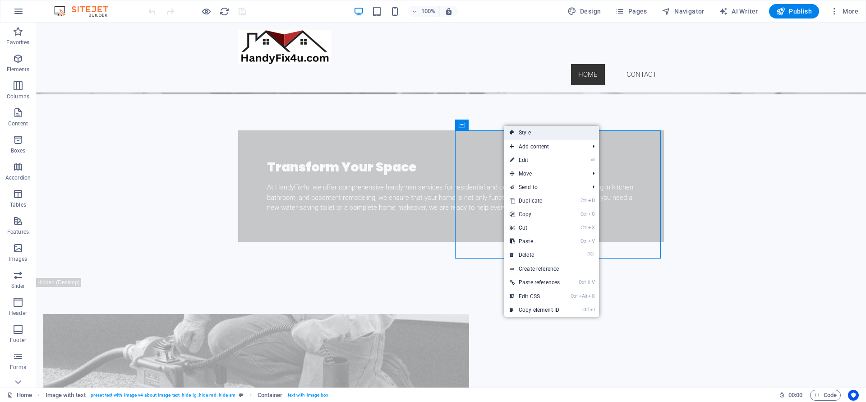
click at [528, 132] on link "Style" at bounding box center [551, 133] width 95 height 14
select select "rem"
select select "px"
select select "preset-text-with-image-v4-about-image-text"
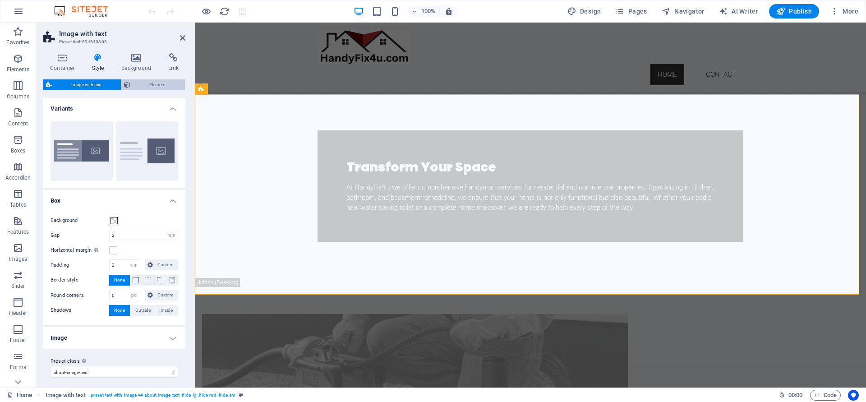
click at [151, 81] on span "Element" at bounding box center [158, 84] width 50 height 11
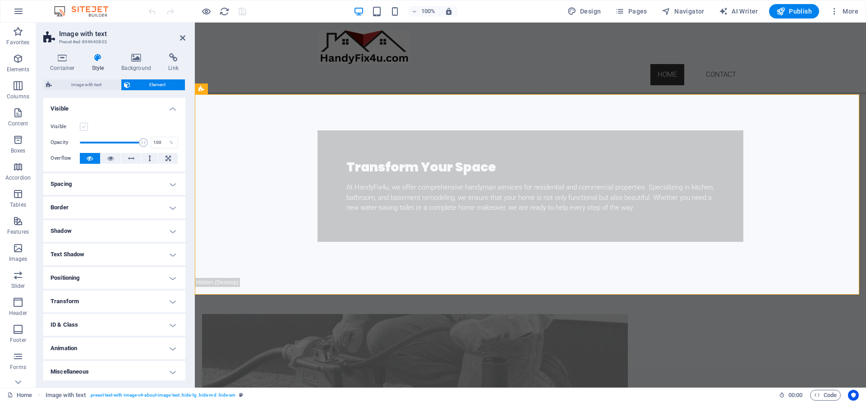
click at [82, 125] on label at bounding box center [84, 127] width 8 height 8
click at [0, 0] on input "Visible" at bounding box center [0, 0] width 0 height 0
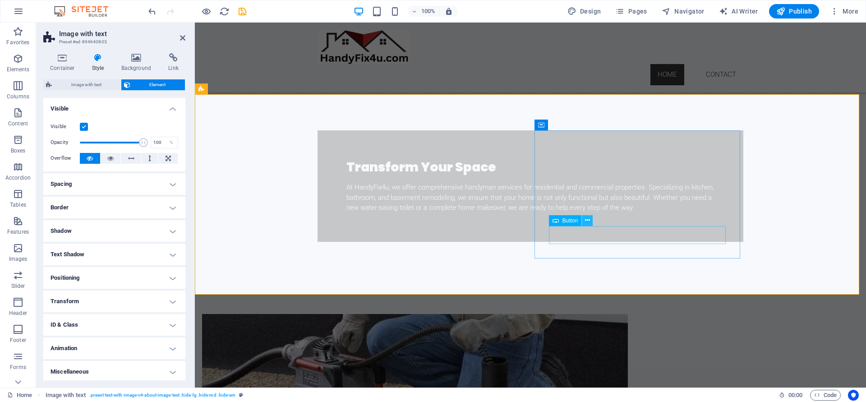
click at [587, 218] on icon at bounding box center [587, 220] width 5 height 9
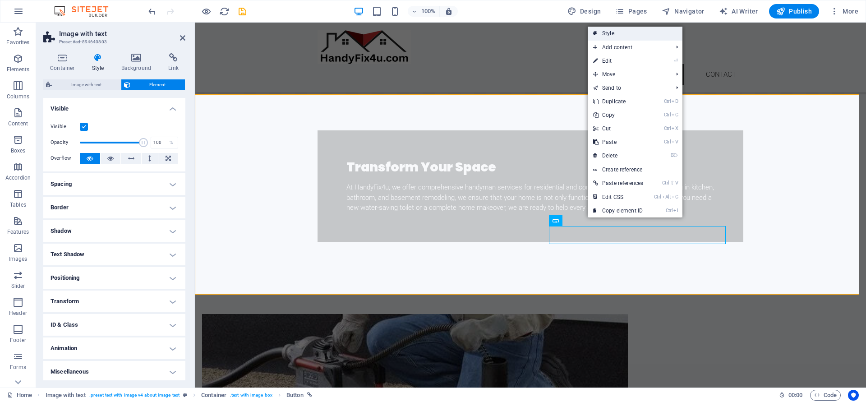
click at [612, 36] on link "Style" at bounding box center [635, 34] width 95 height 14
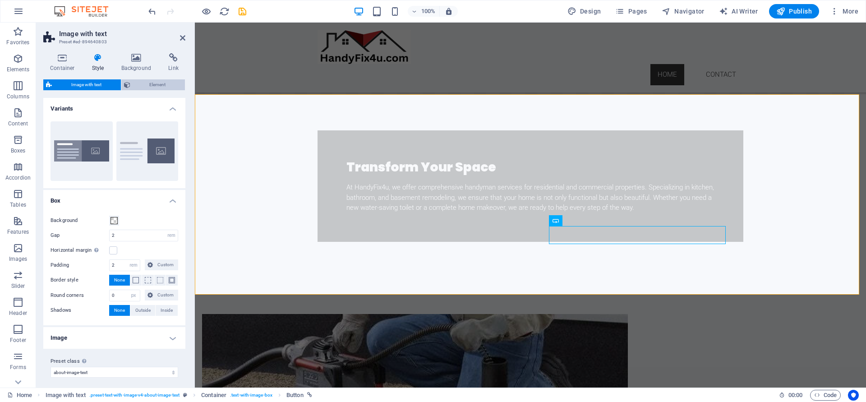
click at [159, 82] on span "Element" at bounding box center [158, 84] width 50 height 11
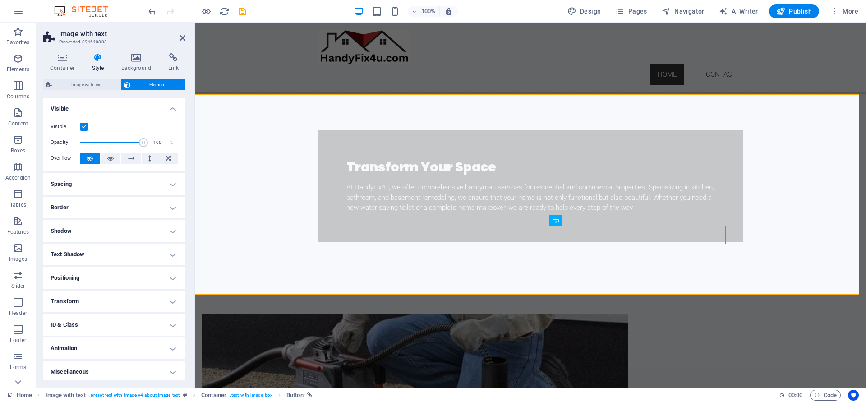
click at [83, 125] on label at bounding box center [84, 127] width 8 height 8
click at [0, 0] on input "Visible" at bounding box center [0, 0] width 0 height 0
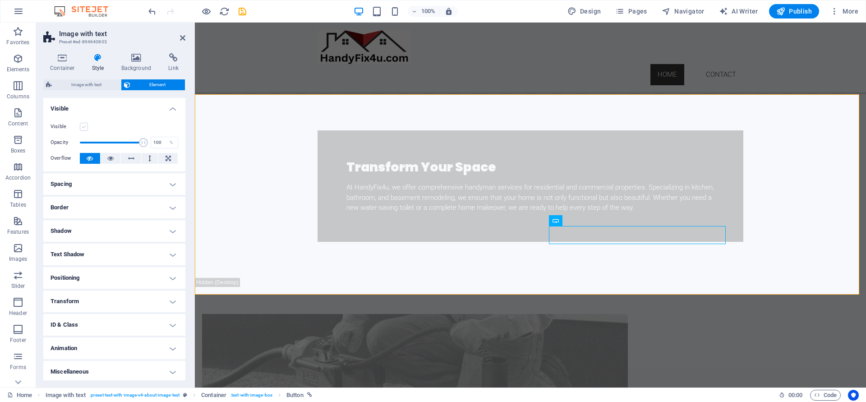
click at [83, 126] on label at bounding box center [84, 127] width 8 height 8
click at [0, 0] on input "Visible" at bounding box center [0, 0] width 0 height 0
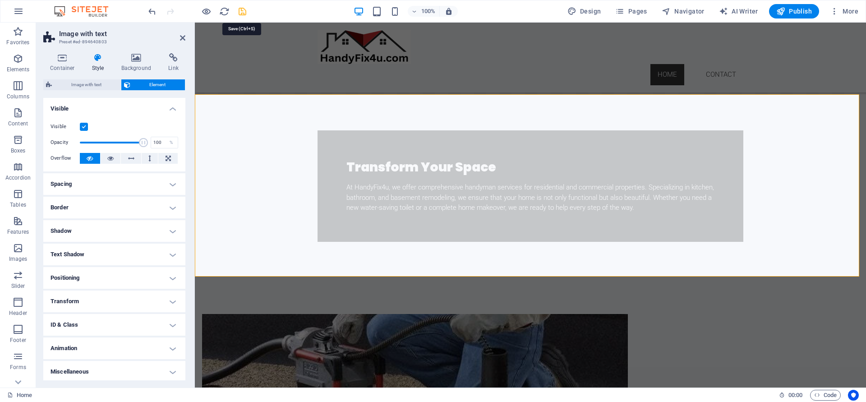
click at [241, 13] on icon "save" at bounding box center [242, 11] width 10 height 10
select select
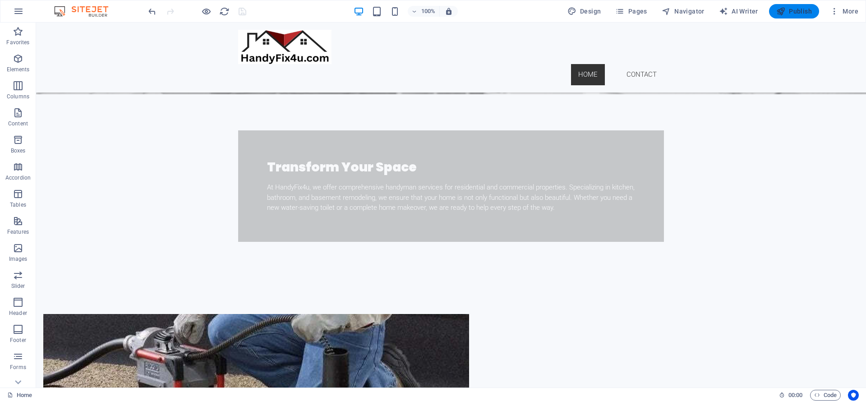
click at [798, 7] on span "Publish" at bounding box center [794, 11] width 36 height 9
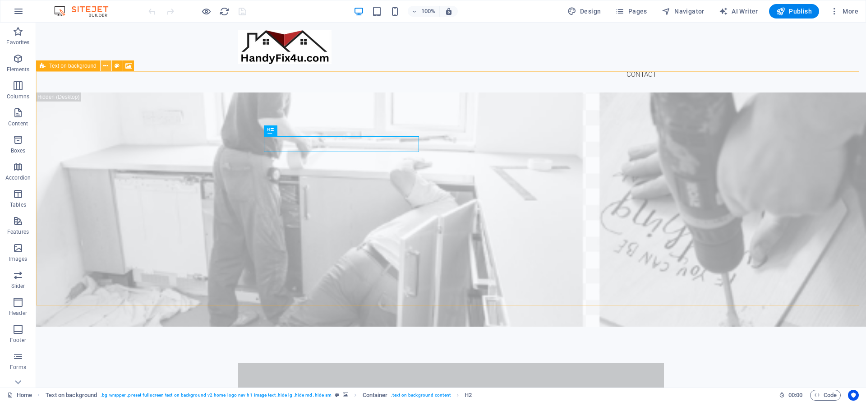
click at [109, 67] on button at bounding box center [106, 65] width 11 height 11
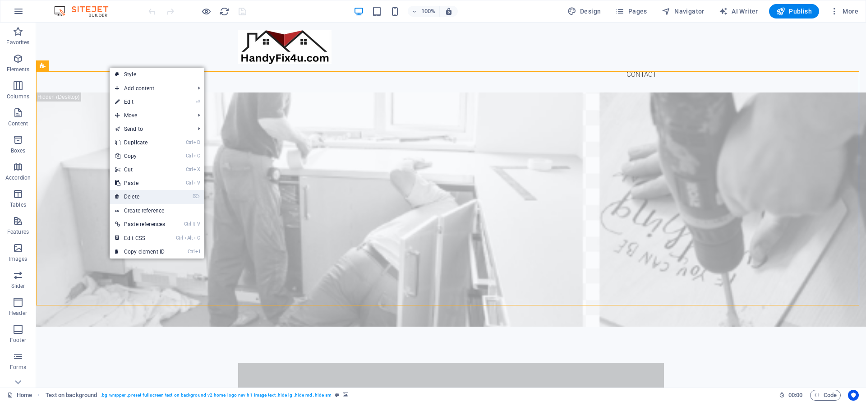
click at [138, 197] on link "⌦ Delete" at bounding box center [140, 197] width 61 height 14
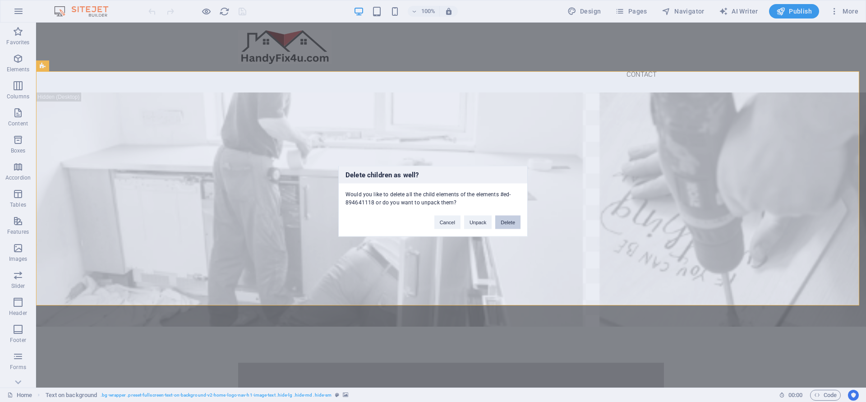
click at [513, 223] on button "Delete" at bounding box center [507, 222] width 25 height 14
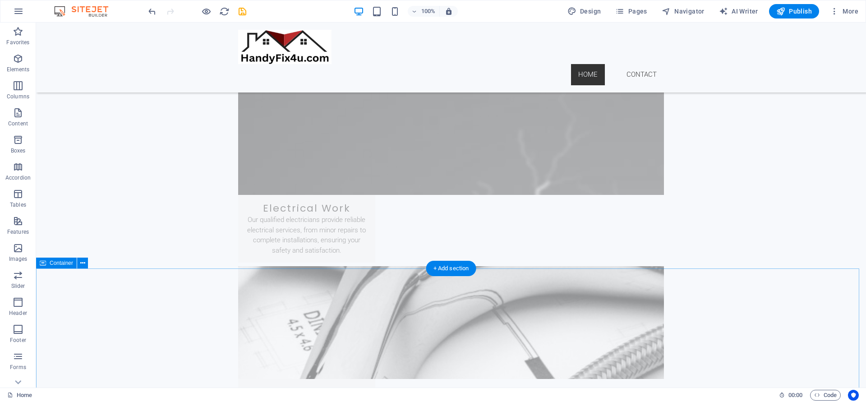
scroll to position [974, 0]
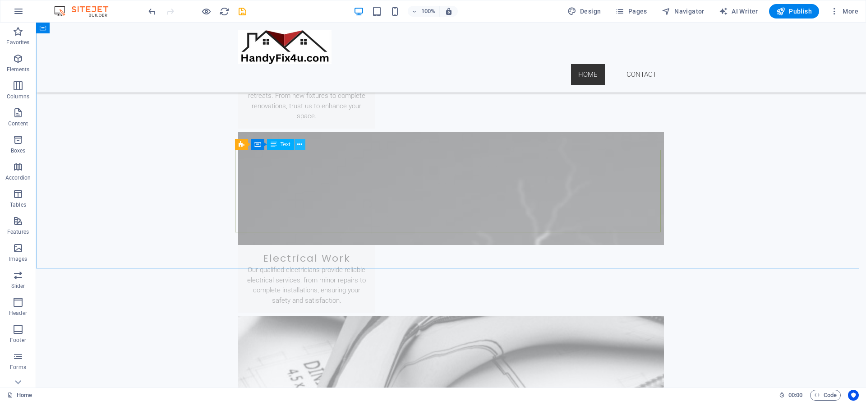
click at [299, 146] on icon at bounding box center [299, 144] width 5 height 9
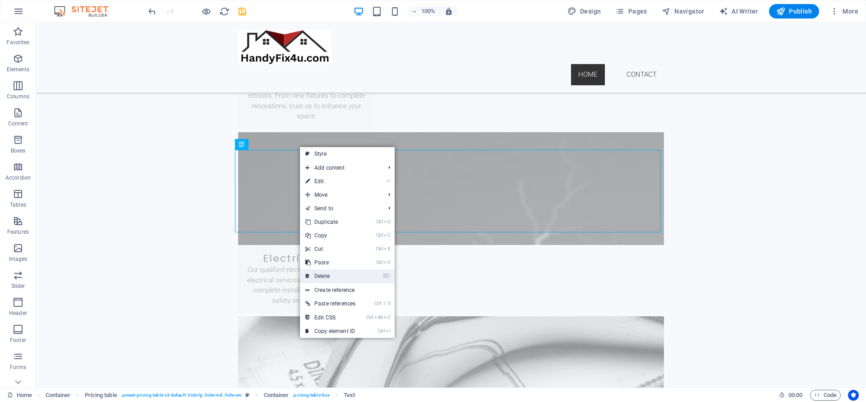
click at [323, 271] on link "⌦ Delete" at bounding box center [330, 276] width 61 height 14
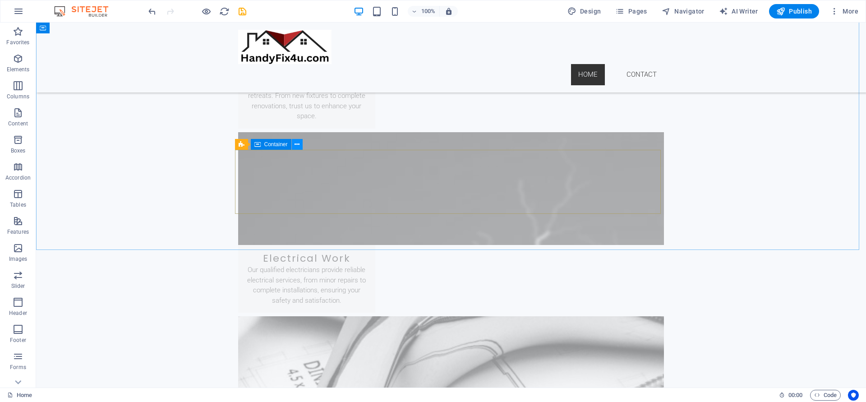
click at [297, 146] on icon at bounding box center [297, 144] width 5 height 9
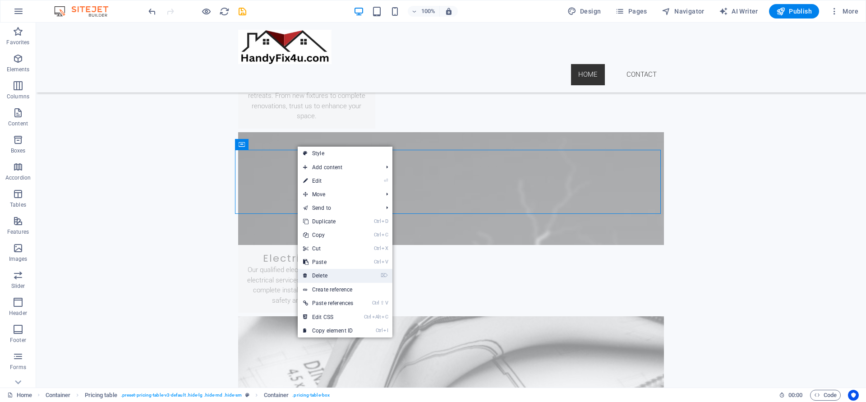
click at [327, 276] on link "⌦ Delete" at bounding box center [328, 276] width 61 height 14
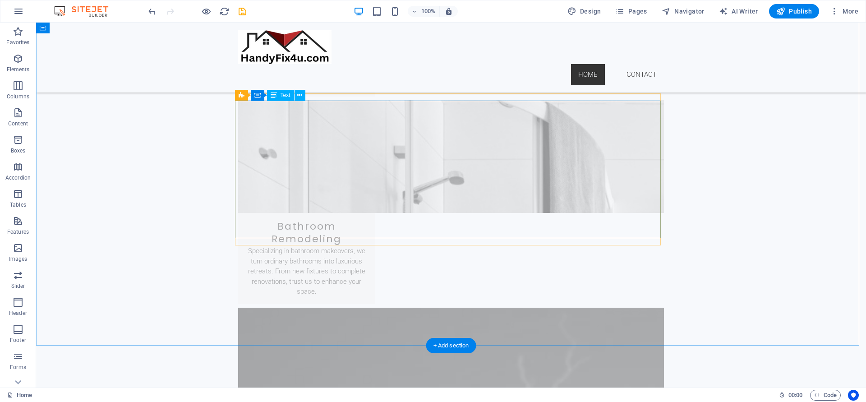
scroll to position [758, 0]
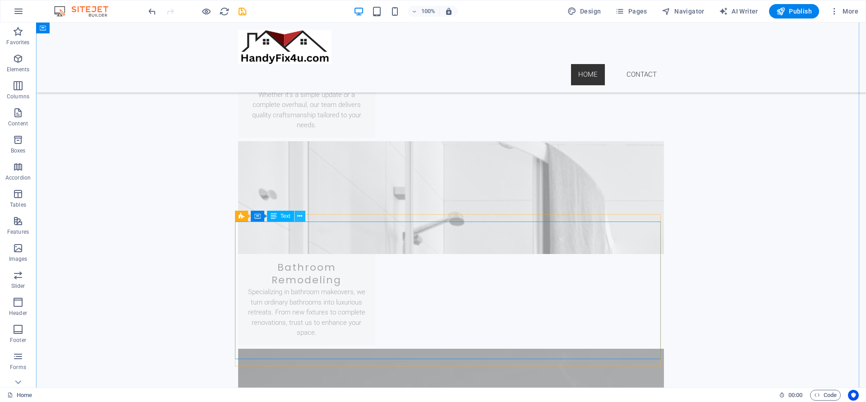
click at [300, 216] on icon at bounding box center [299, 216] width 5 height 9
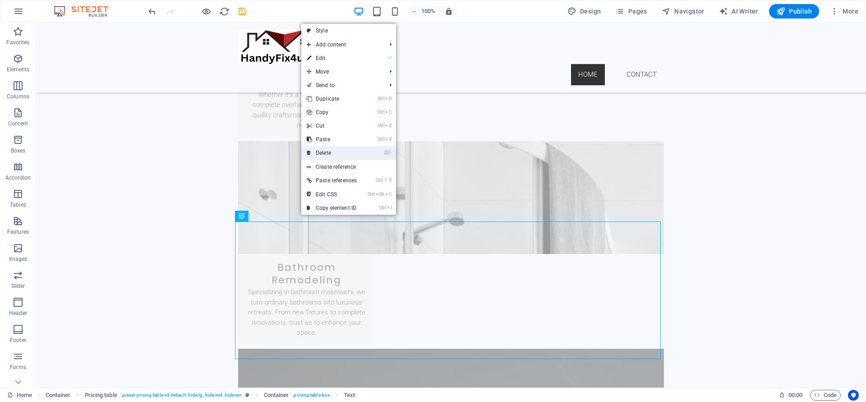
click at [328, 152] on link "⌦ Delete" at bounding box center [331, 153] width 61 height 14
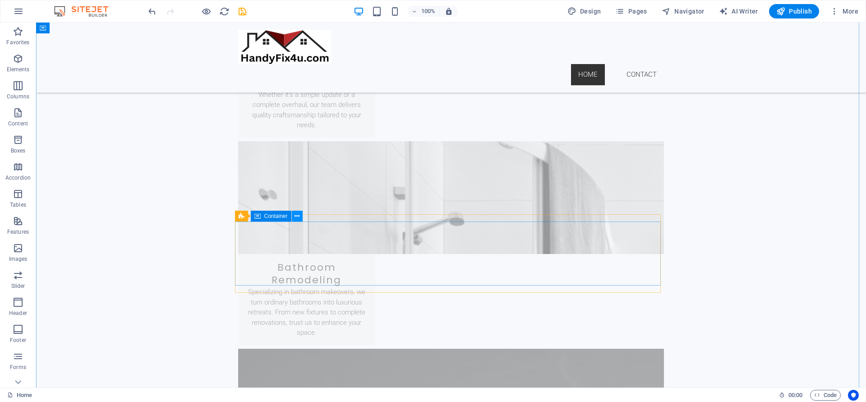
click at [297, 217] on icon at bounding box center [297, 216] width 5 height 9
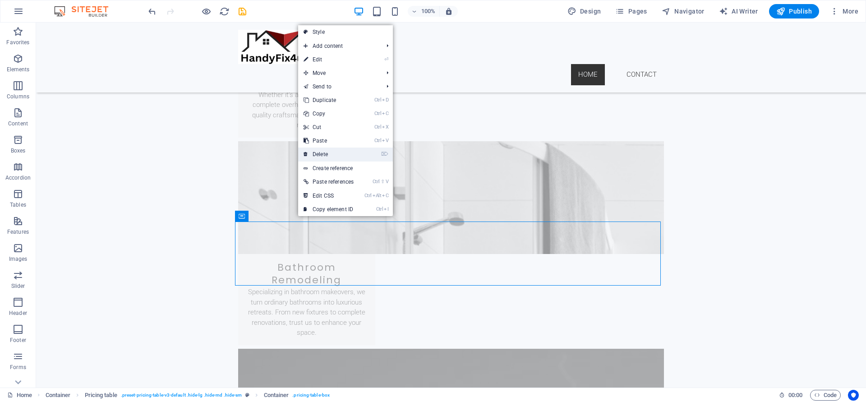
click at [340, 155] on link "⌦ Delete" at bounding box center [328, 155] width 61 height 14
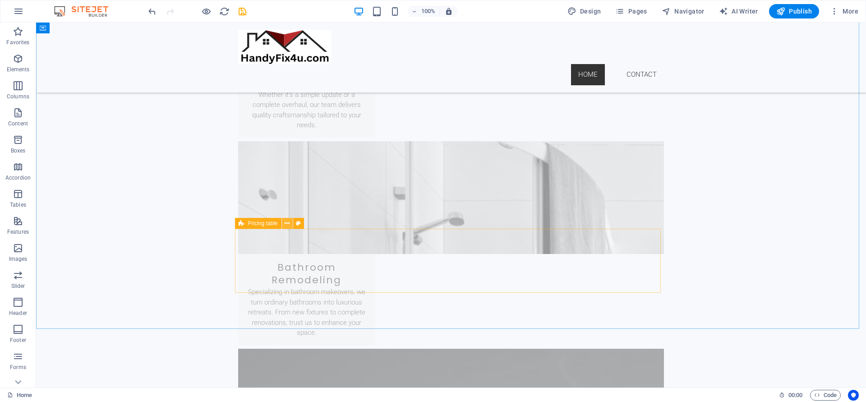
click at [289, 224] on icon at bounding box center [287, 223] width 5 height 9
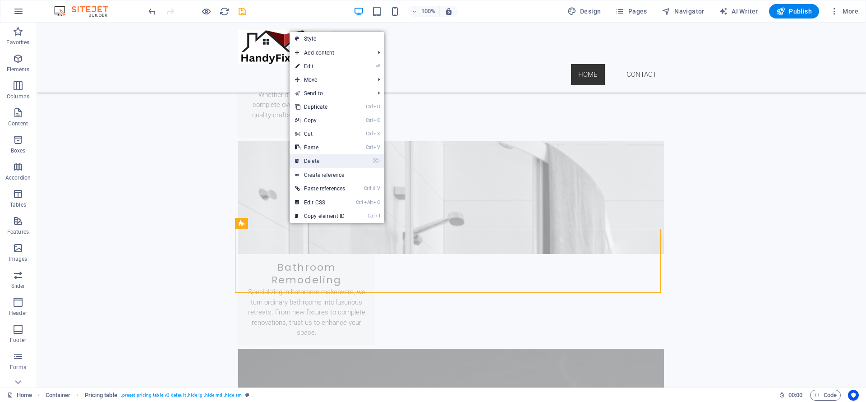
click at [319, 160] on link "⌦ Delete" at bounding box center [320, 161] width 61 height 14
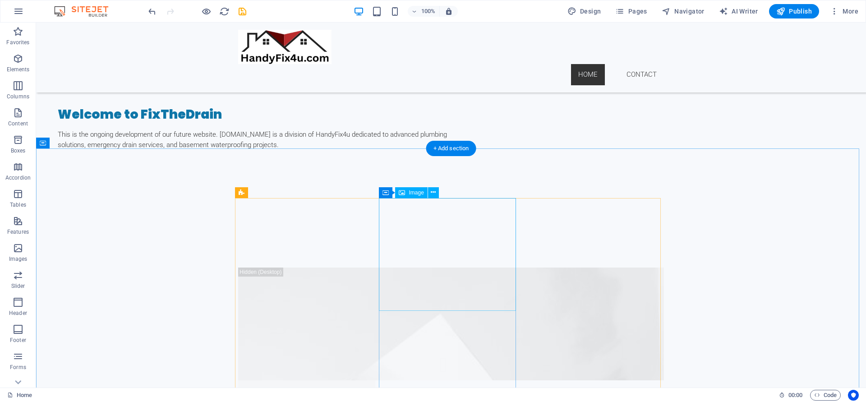
scroll to position [0, 0]
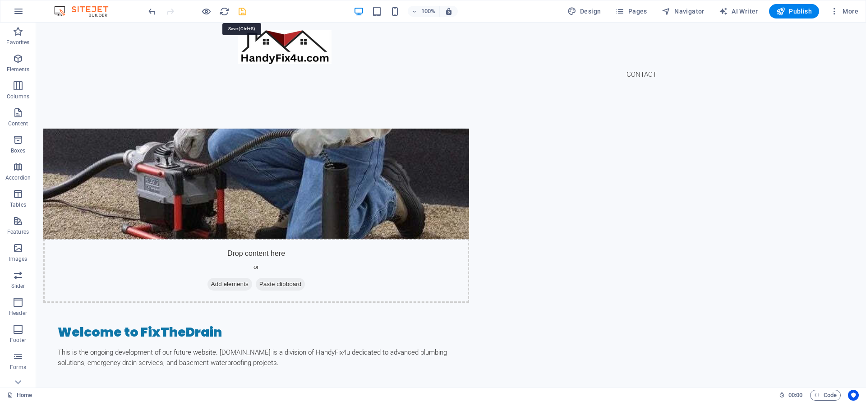
click at [243, 15] on icon "save" at bounding box center [242, 11] width 10 height 10
select select
click at [791, 9] on span "Publish" at bounding box center [794, 11] width 36 height 9
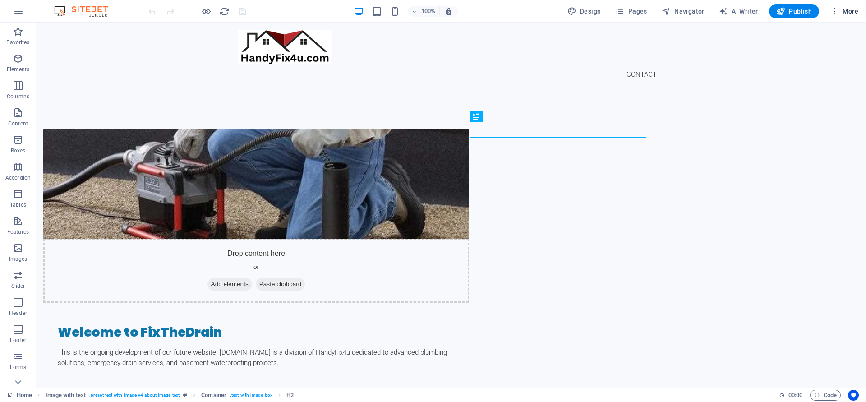
click at [846, 14] on span "More" at bounding box center [844, 11] width 28 height 9
click at [826, 37] on h6 "Website Settings" at bounding box center [825, 34] width 54 height 11
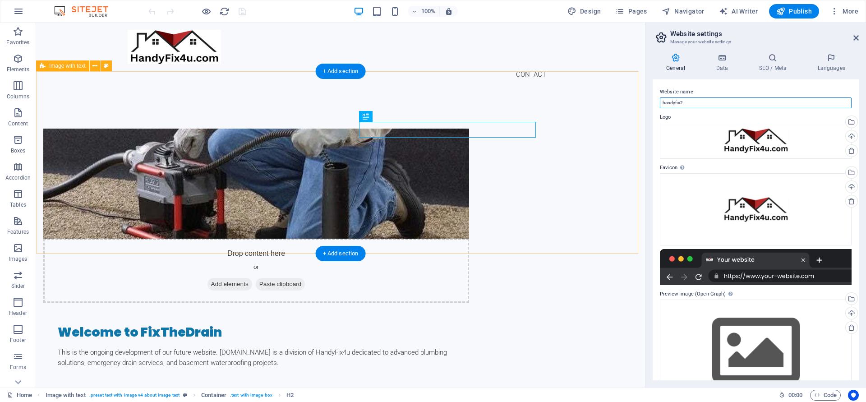
drag, startPoint x: 735, startPoint y: 125, endPoint x: 578, endPoint y: 108, distance: 157.9
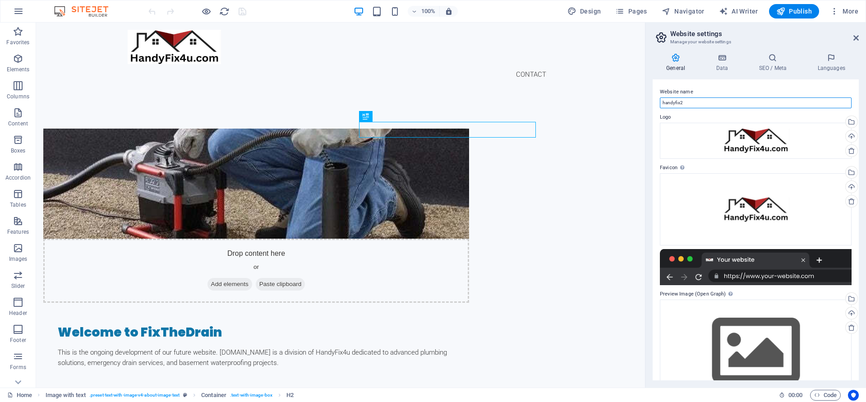
click at [693, 105] on input "handyfix2" at bounding box center [756, 102] width 192 height 11
type input "h"
type input "[DOMAIN_NAME]"
click at [724, 69] on h4 "Data" at bounding box center [723, 62] width 43 height 19
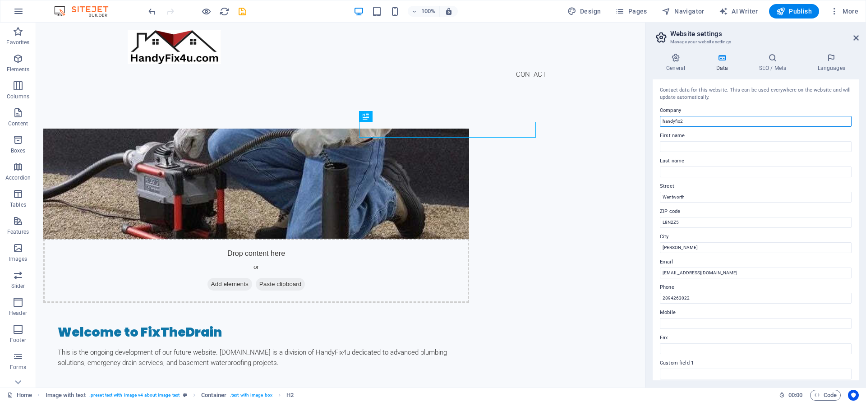
drag, startPoint x: 746, startPoint y: 146, endPoint x: 644, endPoint y: 126, distance: 104.3
type input "[DOMAIN_NAME]"
click at [778, 68] on h4 "SEO / Meta" at bounding box center [774, 62] width 59 height 19
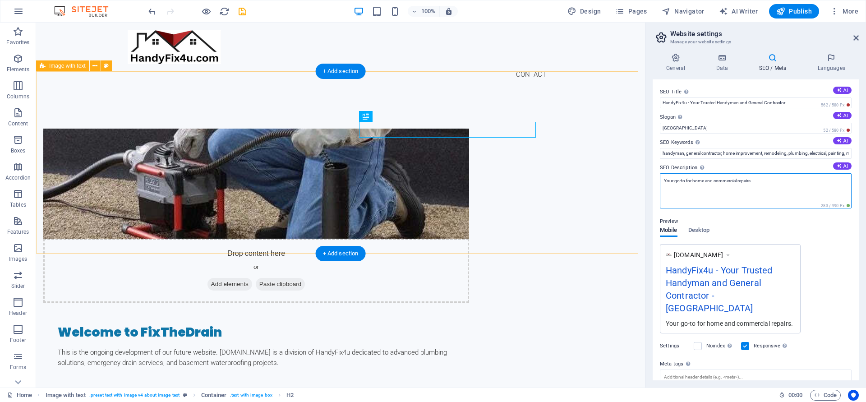
drag, startPoint x: 815, startPoint y: 205, endPoint x: 563, endPoint y: 190, distance: 253.1
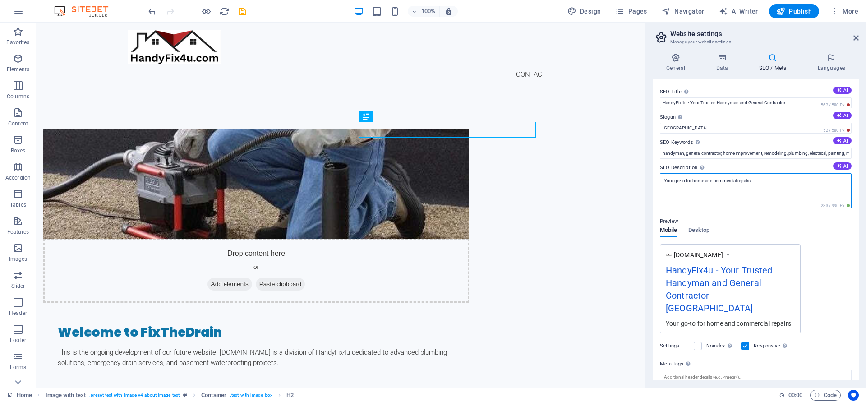
click at [687, 189] on textarea "Your go-to for home and commercial repairs." at bounding box center [756, 190] width 192 height 35
paste textarea "[DOMAIN_NAME] is a division of HandyFix4u dedicated to advanced plumbing soluti…"
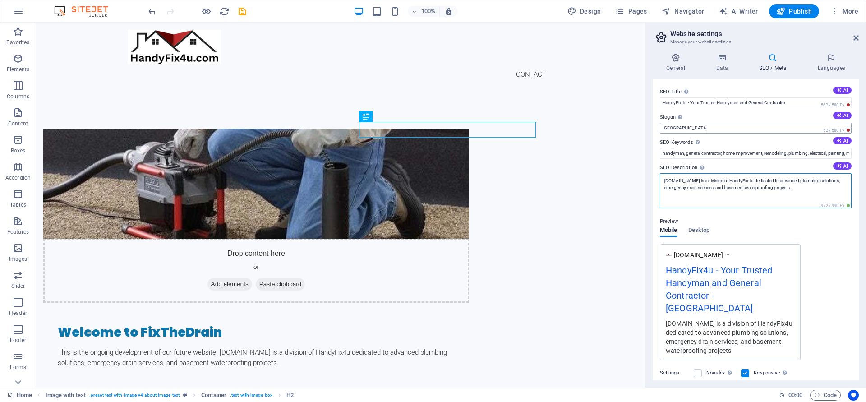
type textarea "[DOMAIN_NAME] is a division of HandyFix4u dedicated to advanced plumbing soluti…"
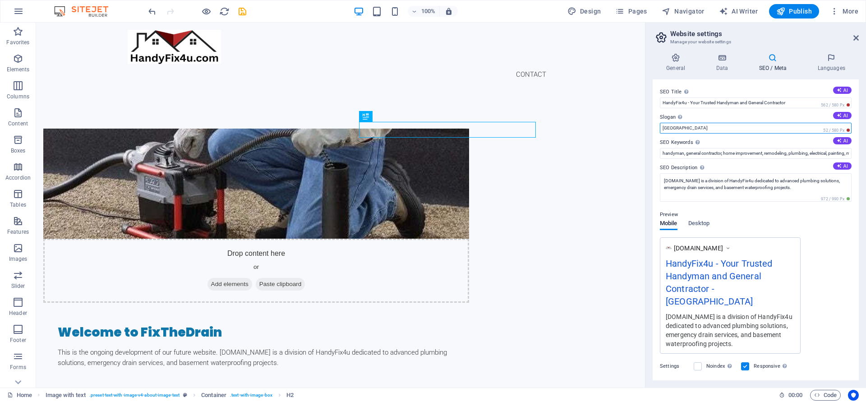
drag, startPoint x: 728, startPoint y: 131, endPoint x: 656, endPoint y: 128, distance: 71.3
click at [656, 128] on div "SEO Title The title of your website - make it something that stands out in sear…" at bounding box center [756, 229] width 206 height 301
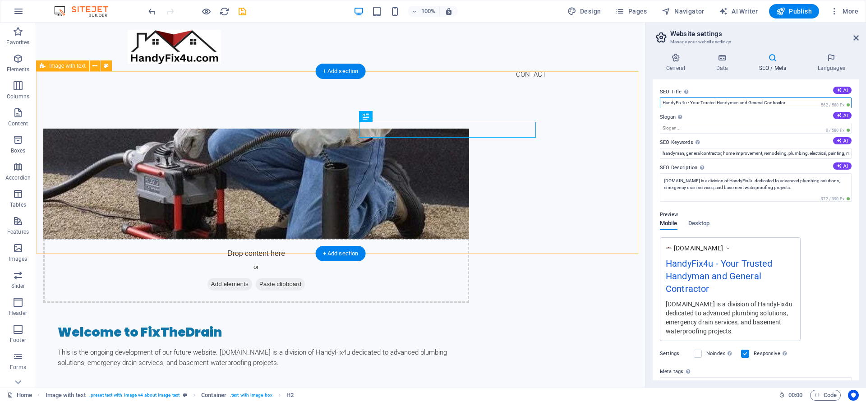
drag, startPoint x: 722, startPoint y: 126, endPoint x: 620, endPoint y: 92, distance: 107.4
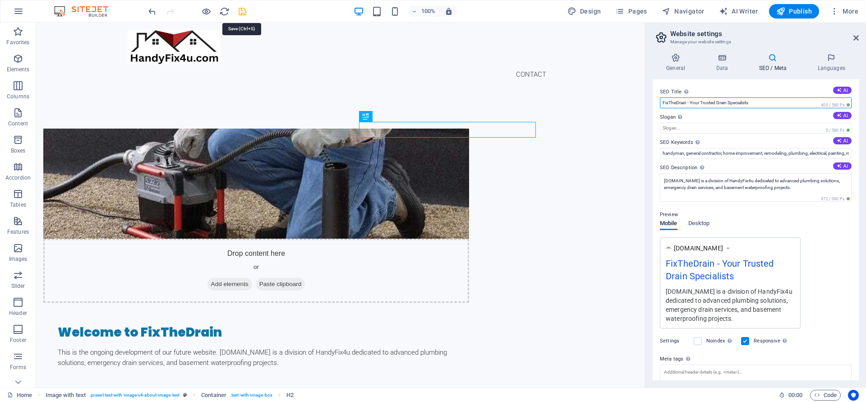
type input "FixTheDrain - Your Trusted Drain Specialists"
click at [244, 14] on icon "save" at bounding box center [242, 11] width 10 height 10
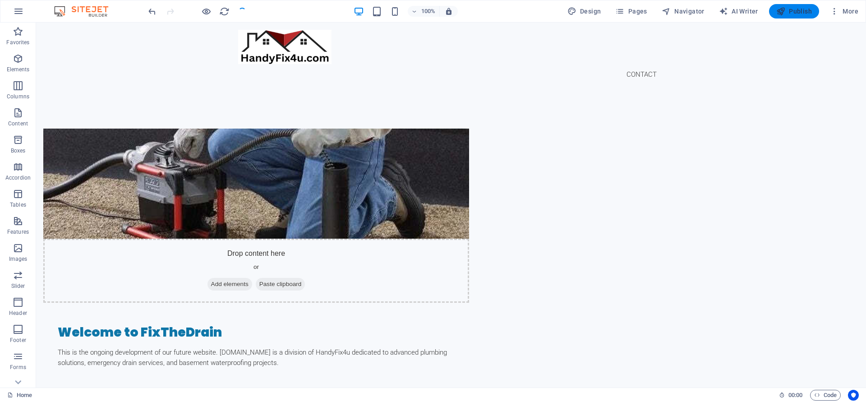
click at [810, 13] on span "Publish" at bounding box center [794, 11] width 36 height 9
